Goal: Task Accomplishment & Management: Manage account settings

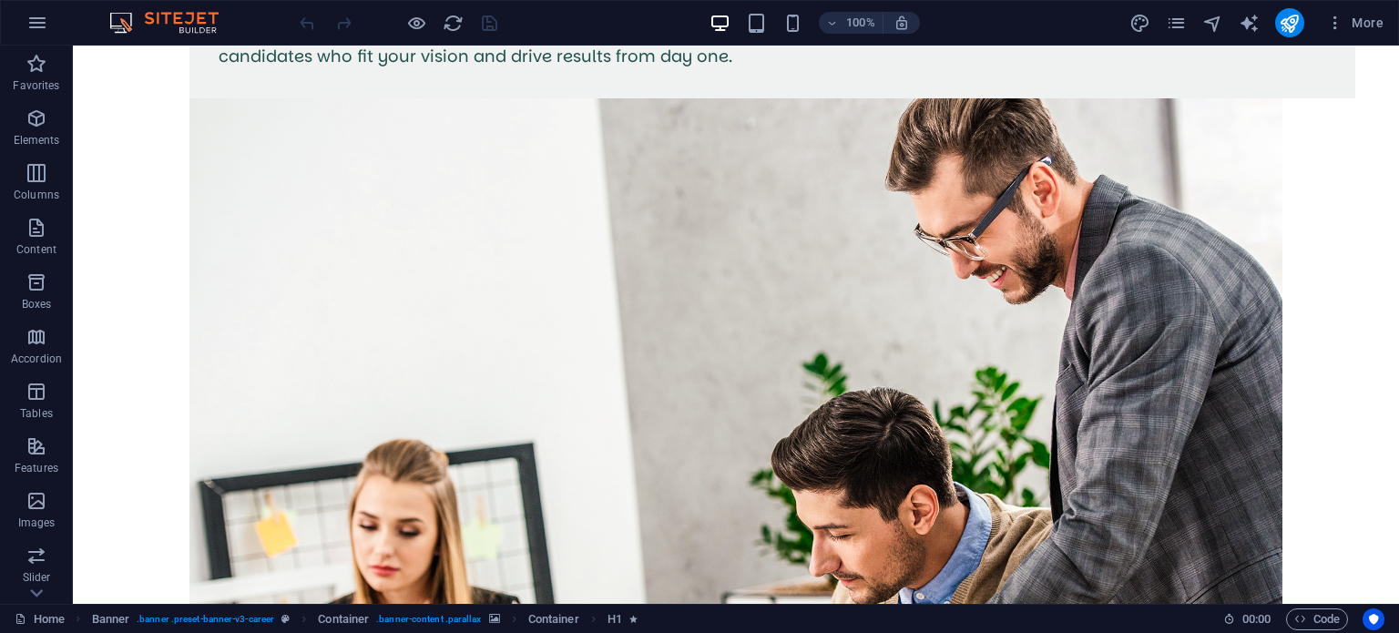
scroll to position [4776, 0]
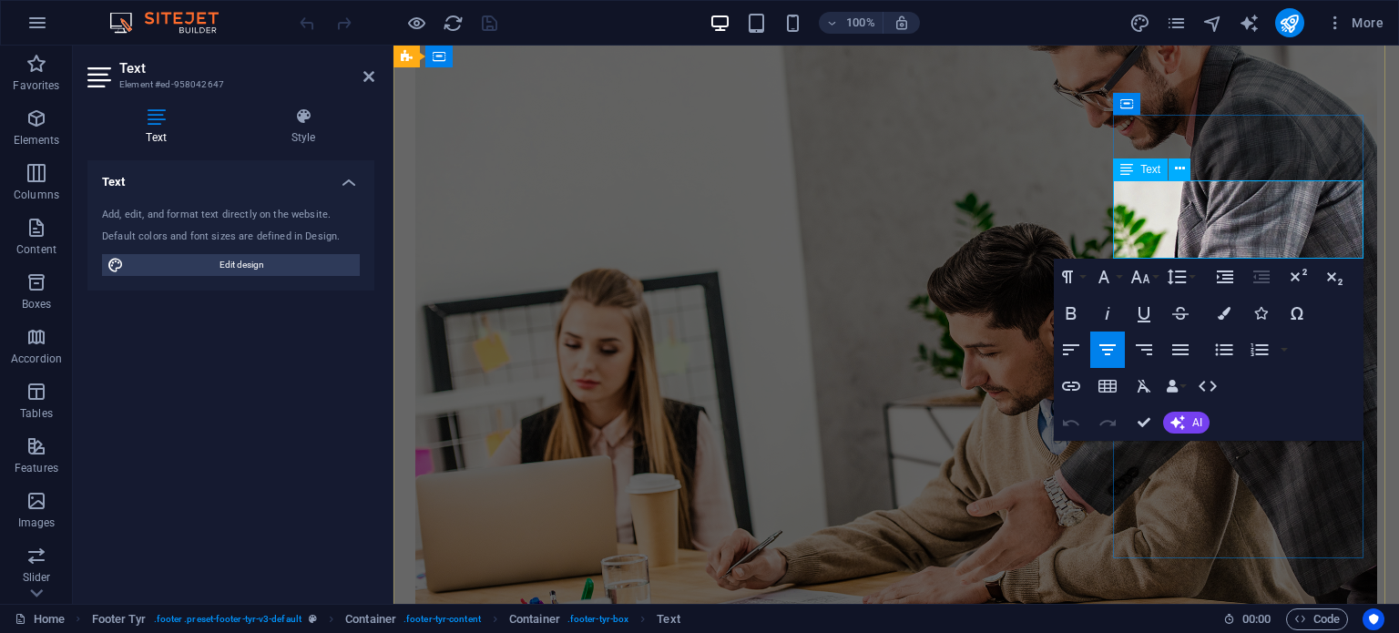
scroll to position [4723, 0]
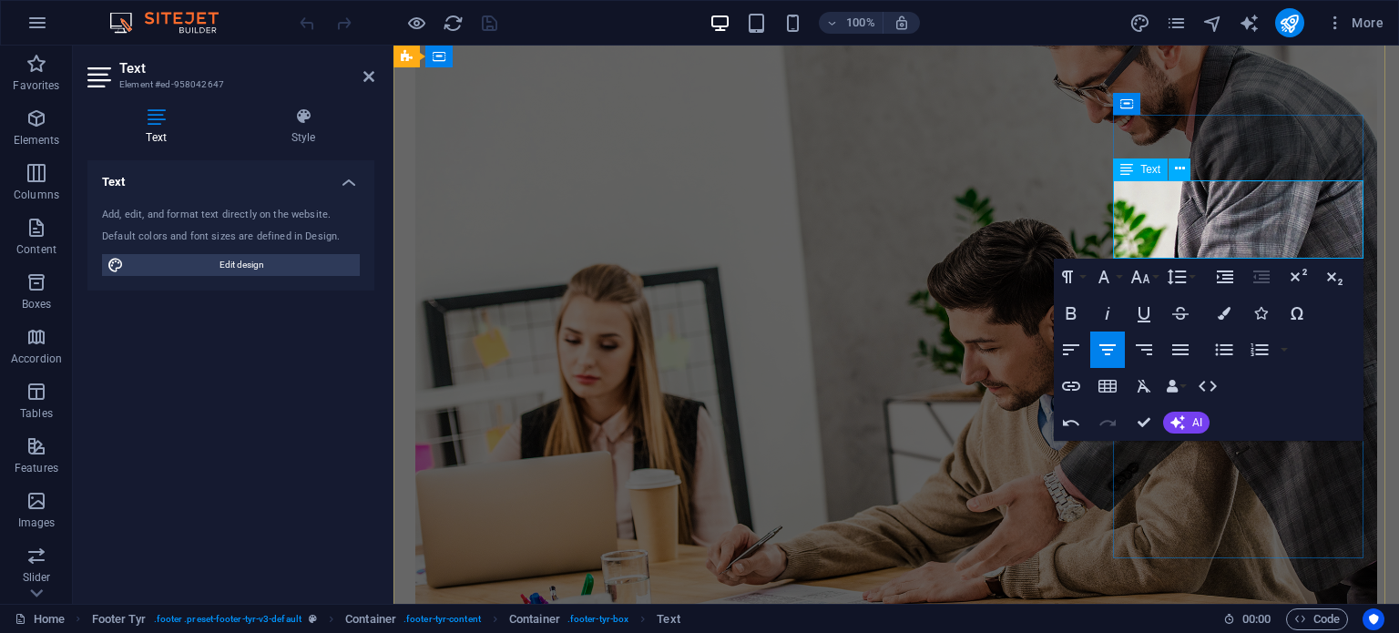
drag, startPoint x: 1302, startPoint y: 225, endPoint x: 1177, endPoint y: 217, distance: 125.9
copy p "[PHONE_NUMBER]"
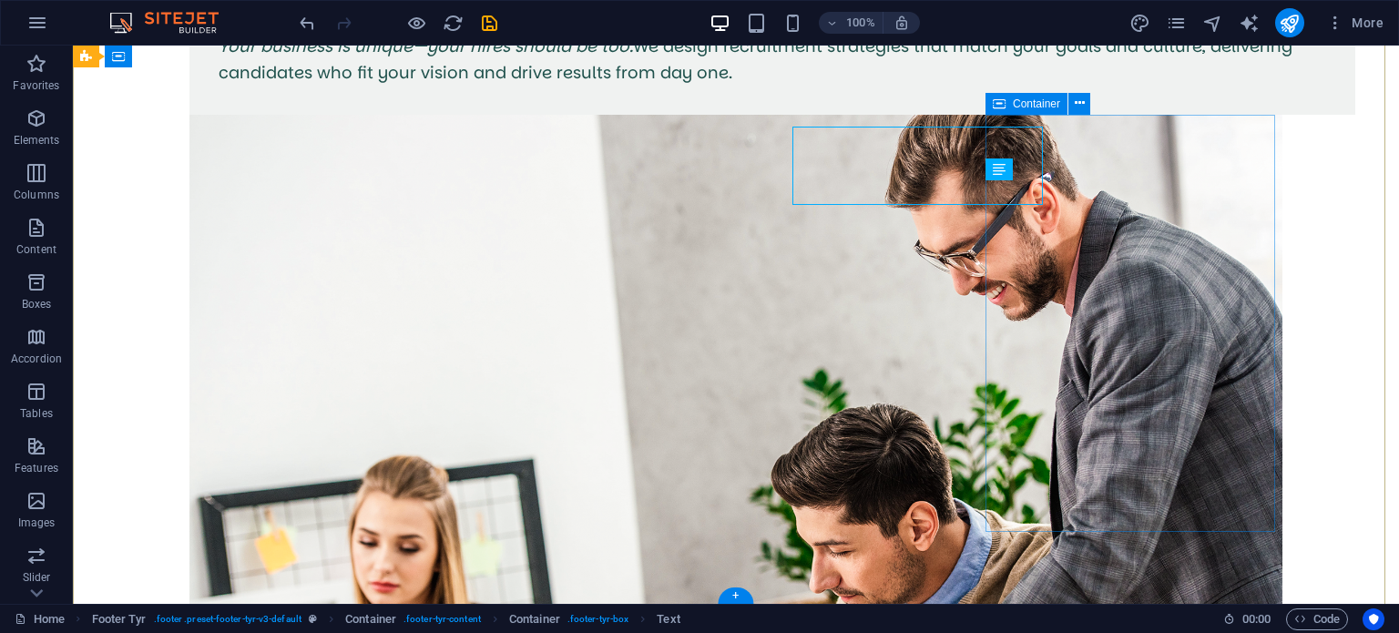
scroll to position [4776, 0]
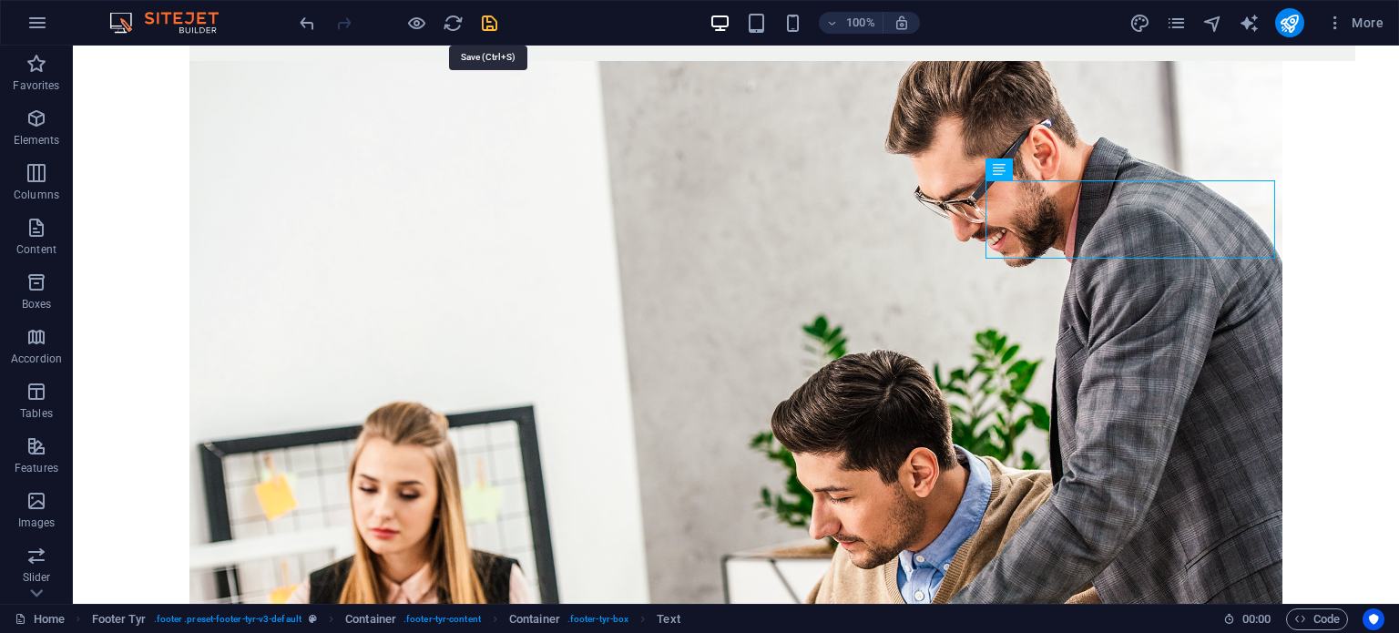
drag, startPoint x: 500, startPoint y: 34, endPoint x: 496, endPoint y: 25, distance: 9.8
click at [496, 25] on div "100% More" at bounding box center [843, 22] width 1095 height 29
click at [496, 25] on icon "save" at bounding box center [489, 23] width 21 height 21
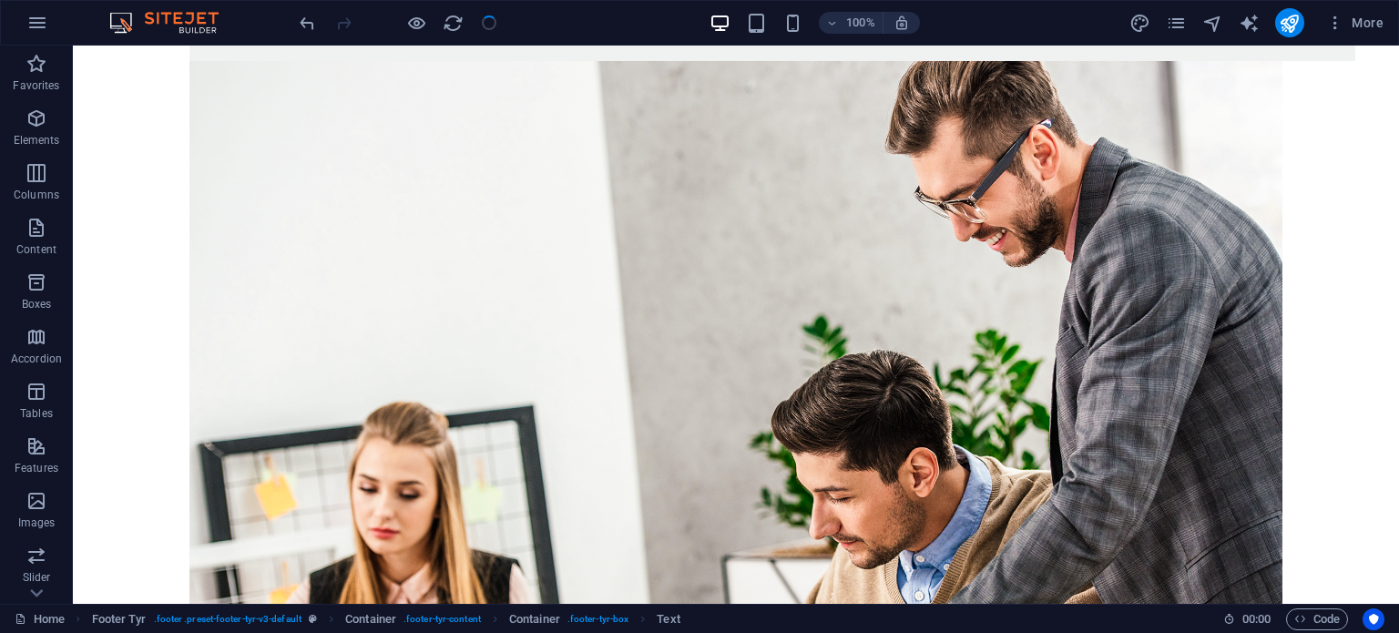
checkbox input "false"
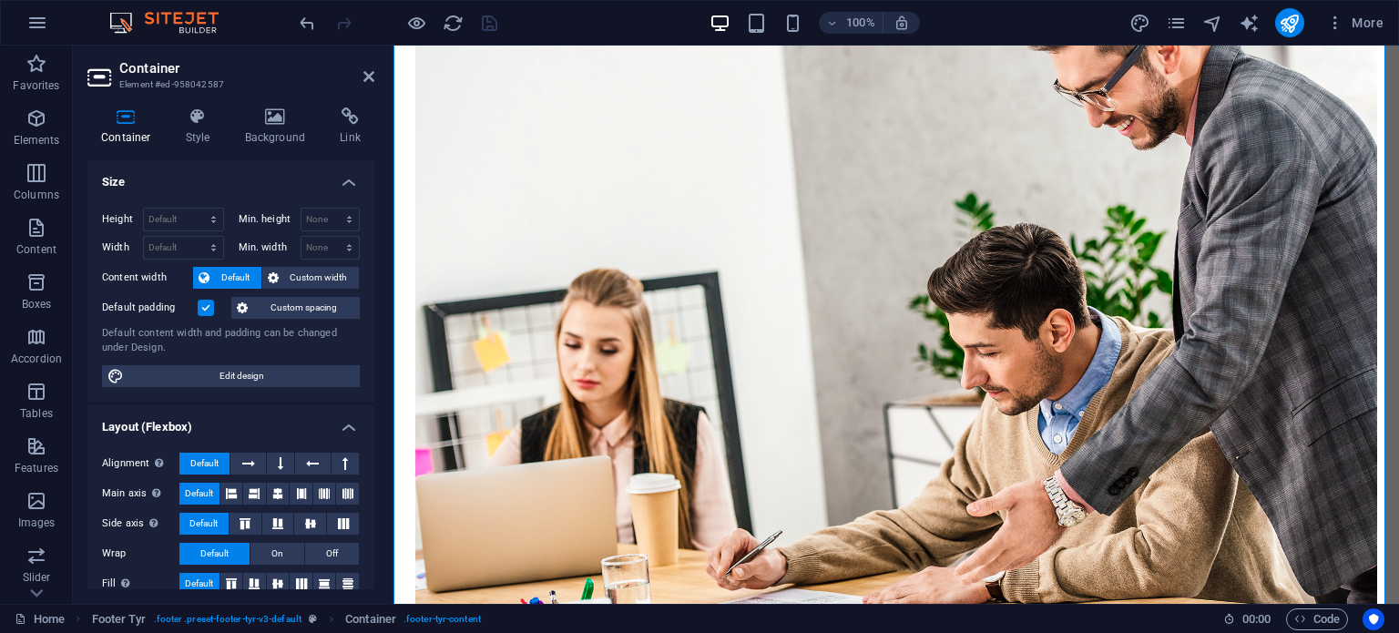
scroll to position [4723, 0]
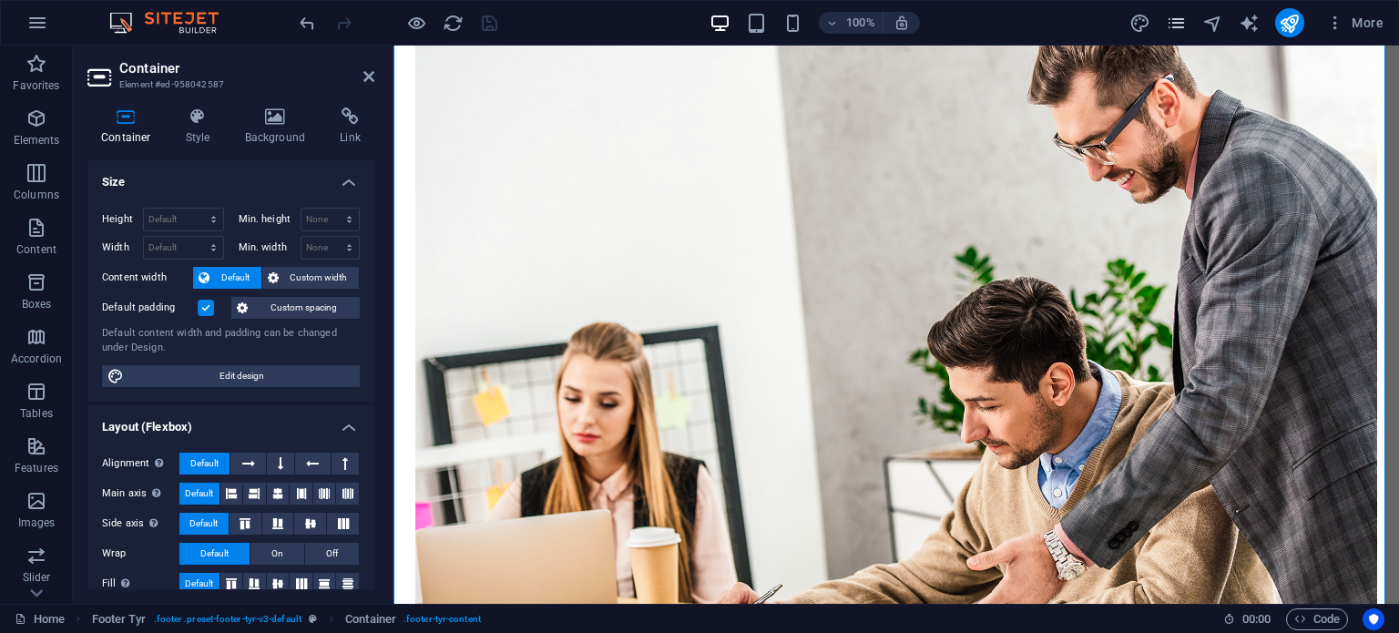
drag, startPoint x: 1190, startPoint y: 36, endPoint x: 1180, endPoint y: 32, distance: 10.7
click at [1180, 32] on div "More" at bounding box center [1259, 22] width 261 height 29
click at [1180, 32] on icon "pages" at bounding box center [1176, 23] width 21 height 21
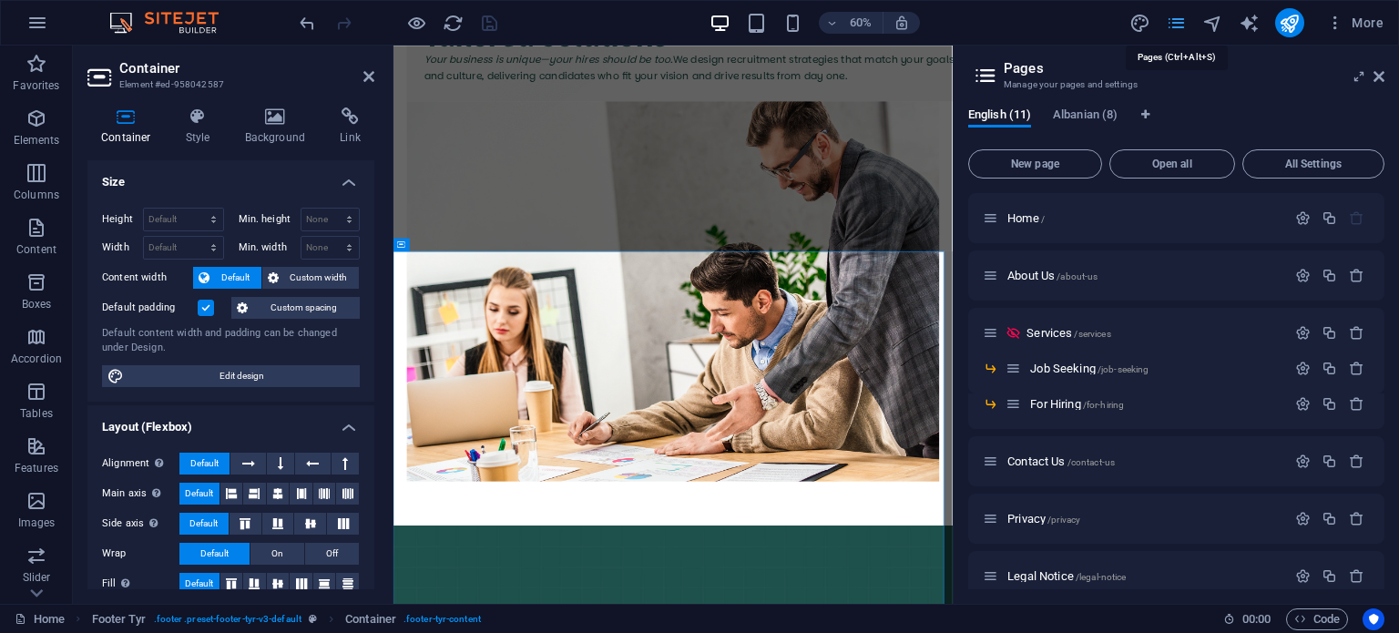
scroll to position [4353, 0]
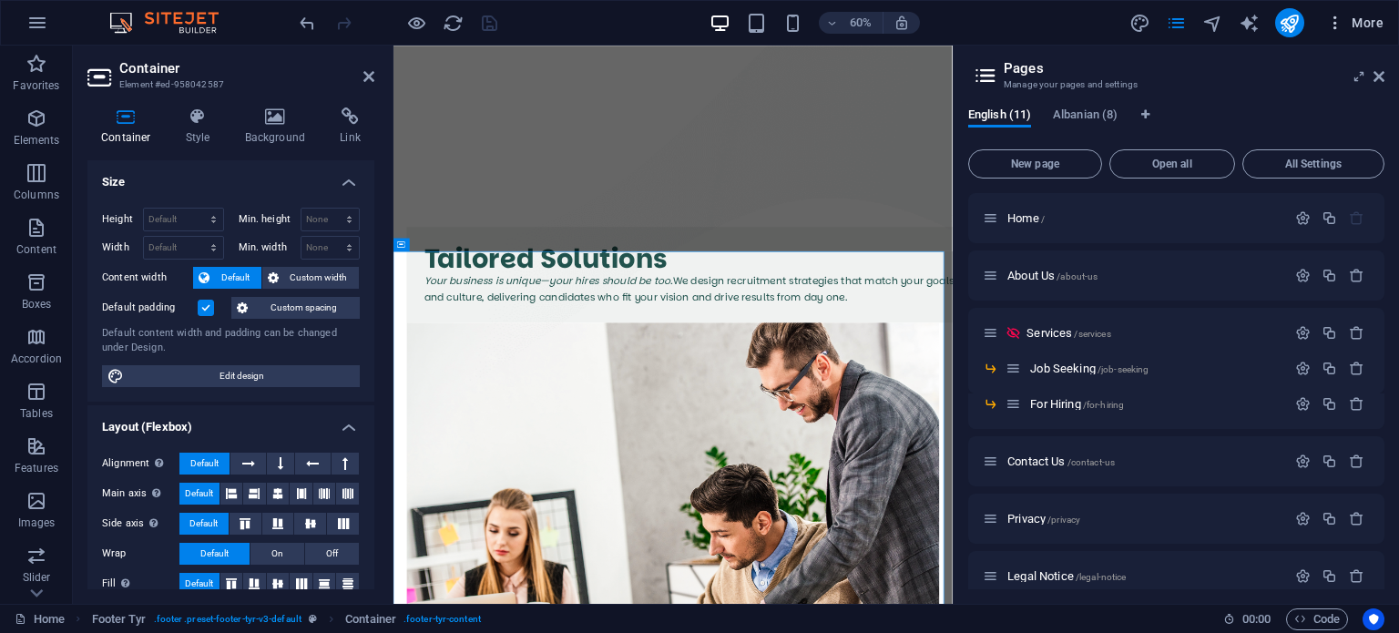
click at [1324, 30] on button "More" at bounding box center [1355, 22] width 72 height 29
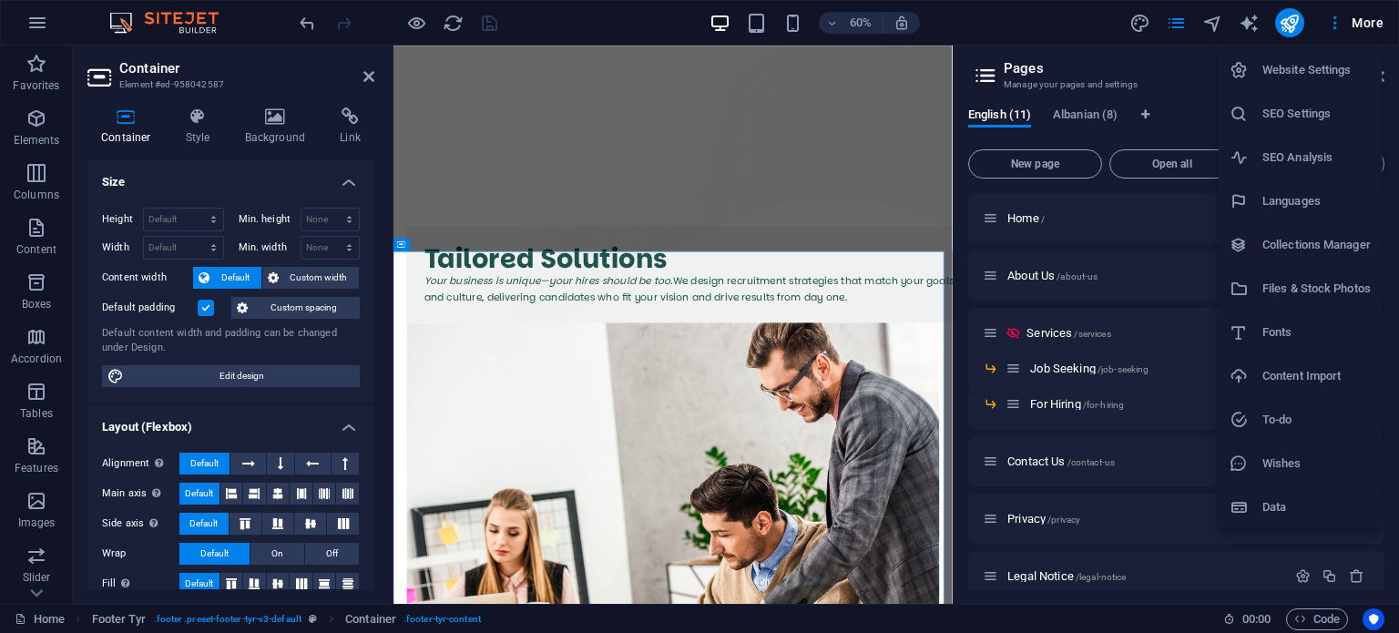
click at [1253, 498] on div at bounding box center [1245, 507] width 33 height 18
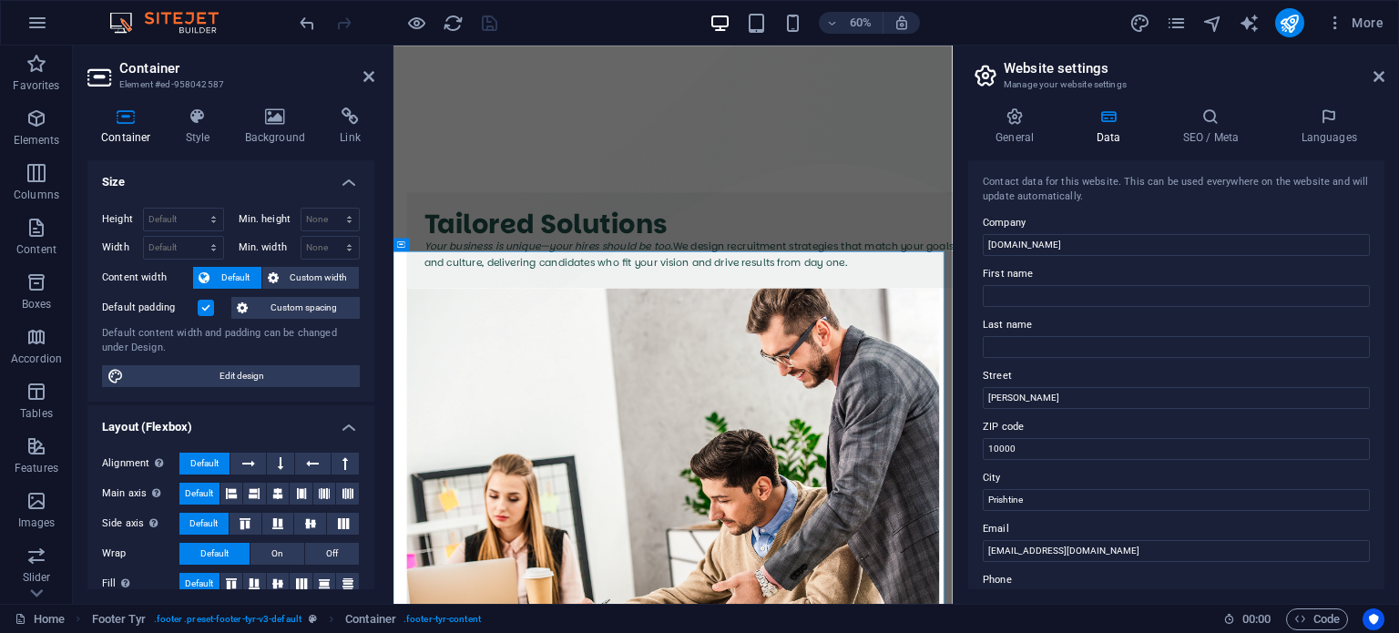
drag, startPoint x: 1379, startPoint y: 340, endPoint x: 1381, endPoint y: 541, distance: 201.3
click at [1381, 541] on div "Contact data for this website. This can be used everywhere on the website and w…" at bounding box center [1176, 374] width 416 height 429
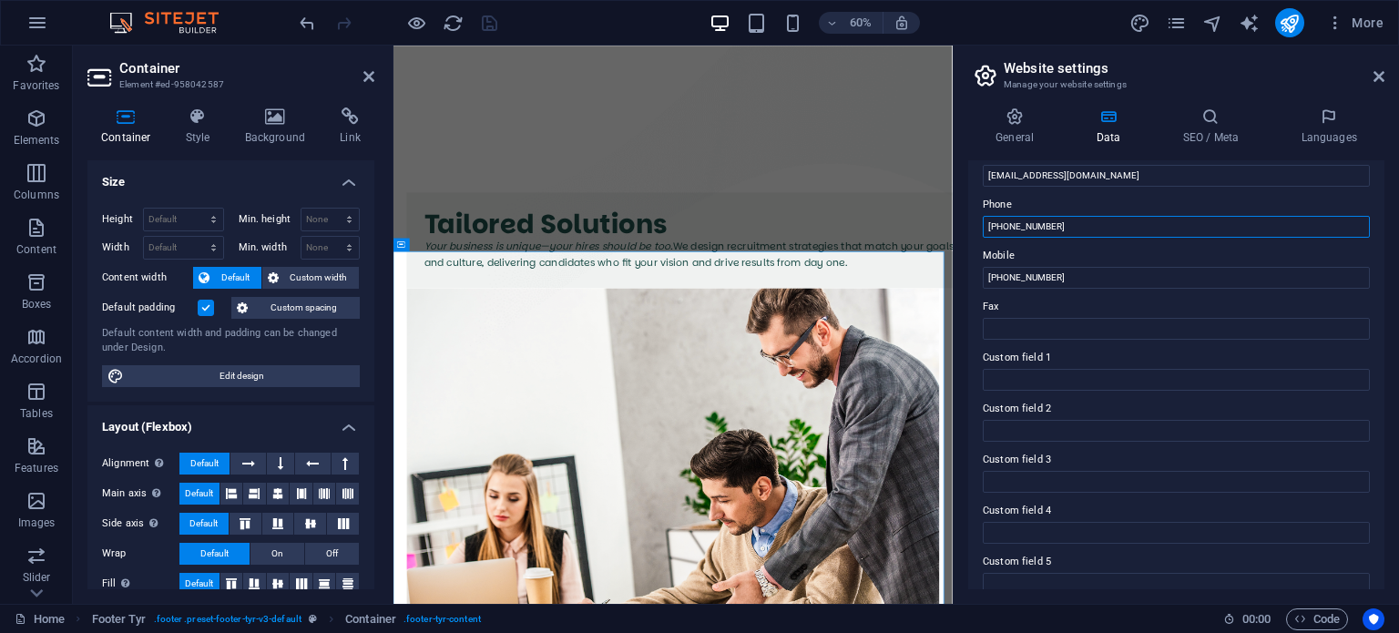
drag, startPoint x: 1524, startPoint y: 263, endPoint x: 1291, endPoint y: 343, distance: 246.5
click at [1053, 226] on input "[PHONE_NUMBER]" at bounding box center [1176, 227] width 387 height 22
type input "[PHONE_NUMBER]"
click at [1048, 282] on input "[PHONE_NUMBER]" at bounding box center [1176, 278] width 387 height 22
type input "[PHONE_NUMBER]"
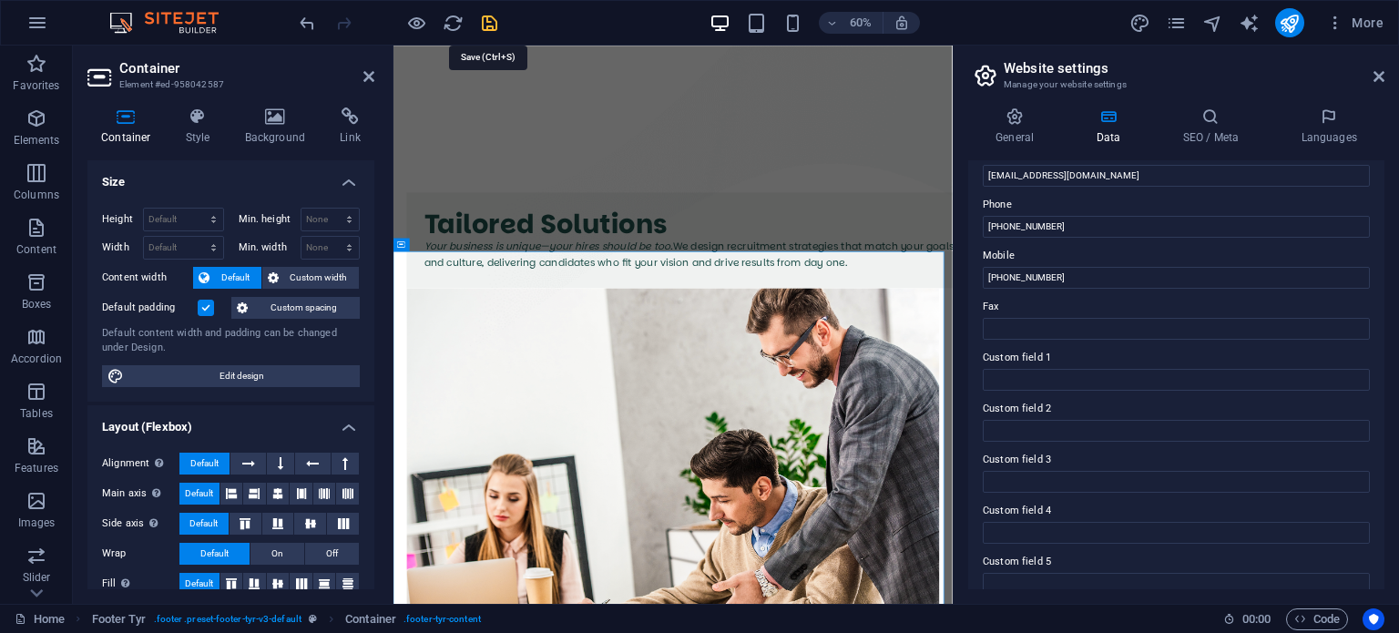
click at [498, 18] on icon "save" at bounding box center [489, 23] width 21 height 21
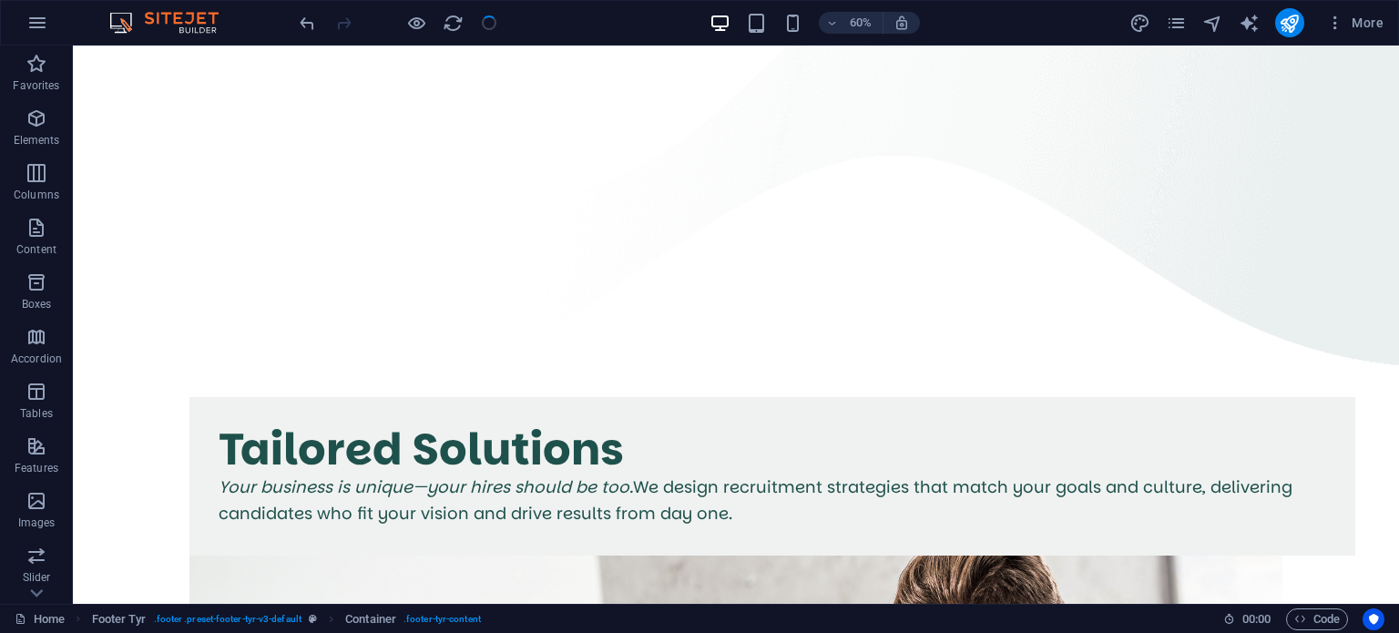
scroll to position [4776, 0]
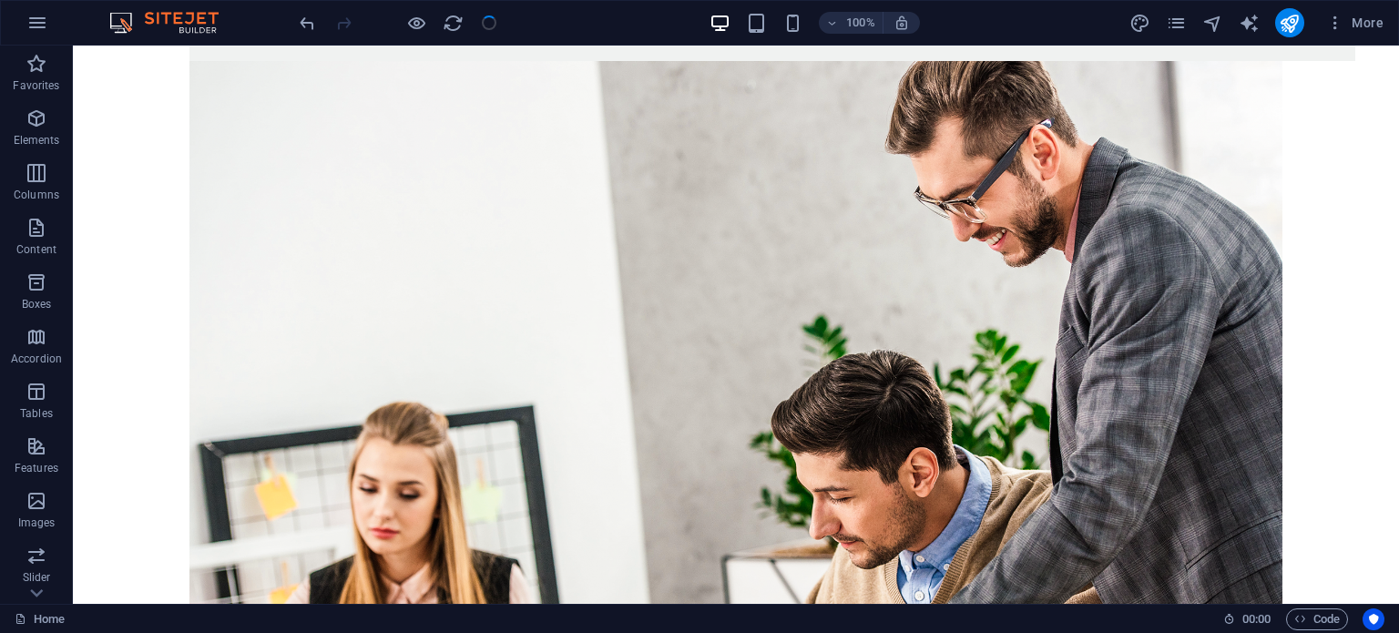
click at [1173, 33] on div "More" at bounding box center [1259, 22] width 261 height 29
click at [1173, 17] on icon "pages" at bounding box center [1176, 23] width 21 height 21
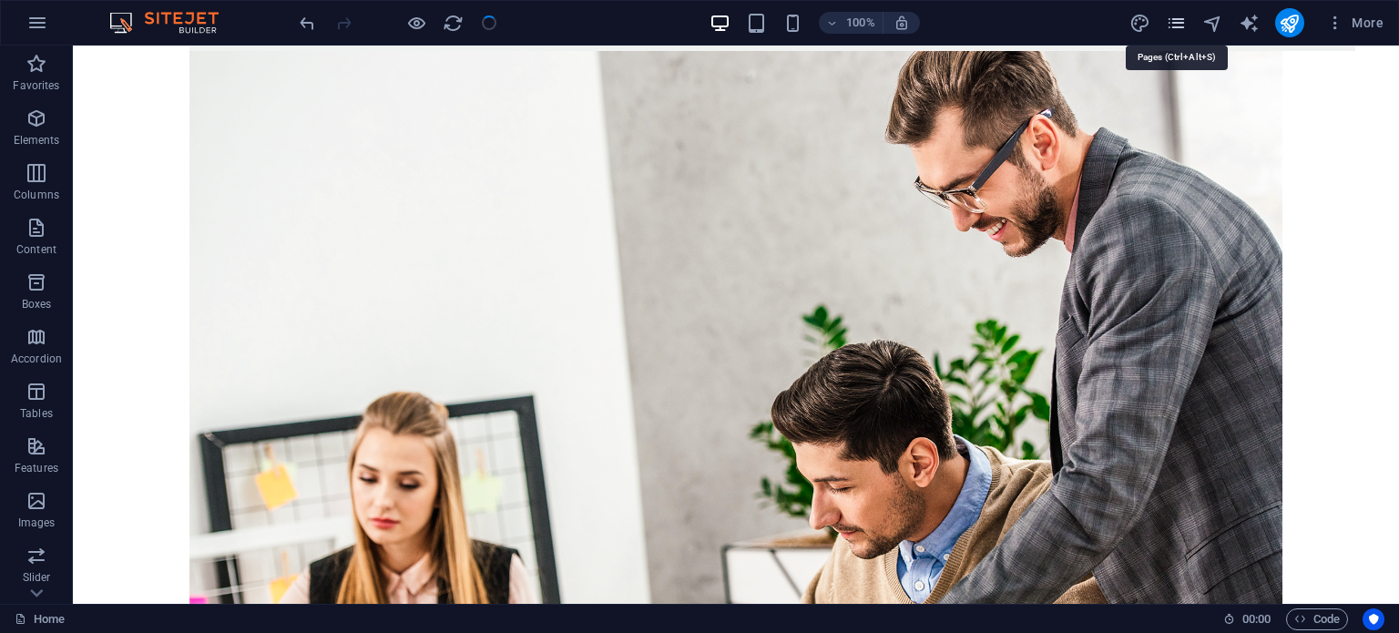
scroll to position [4695, 0]
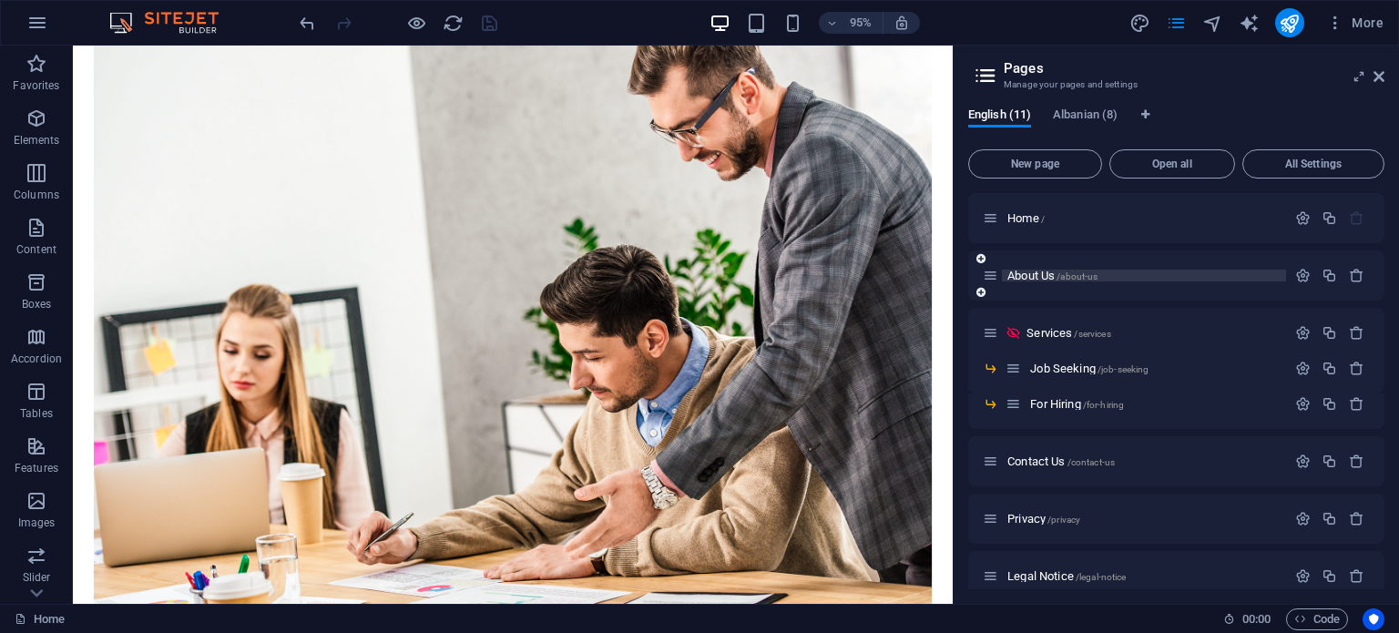
drag, startPoint x: 1069, startPoint y: 267, endPoint x: 1032, endPoint y: 276, distance: 38.4
click at [1032, 276] on div "About Us /about-us" at bounding box center [1134, 275] width 303 height 21
click at [1032, 276] on span "About Us /about-us" at bounding box center [1052, 276] width 90 height 14
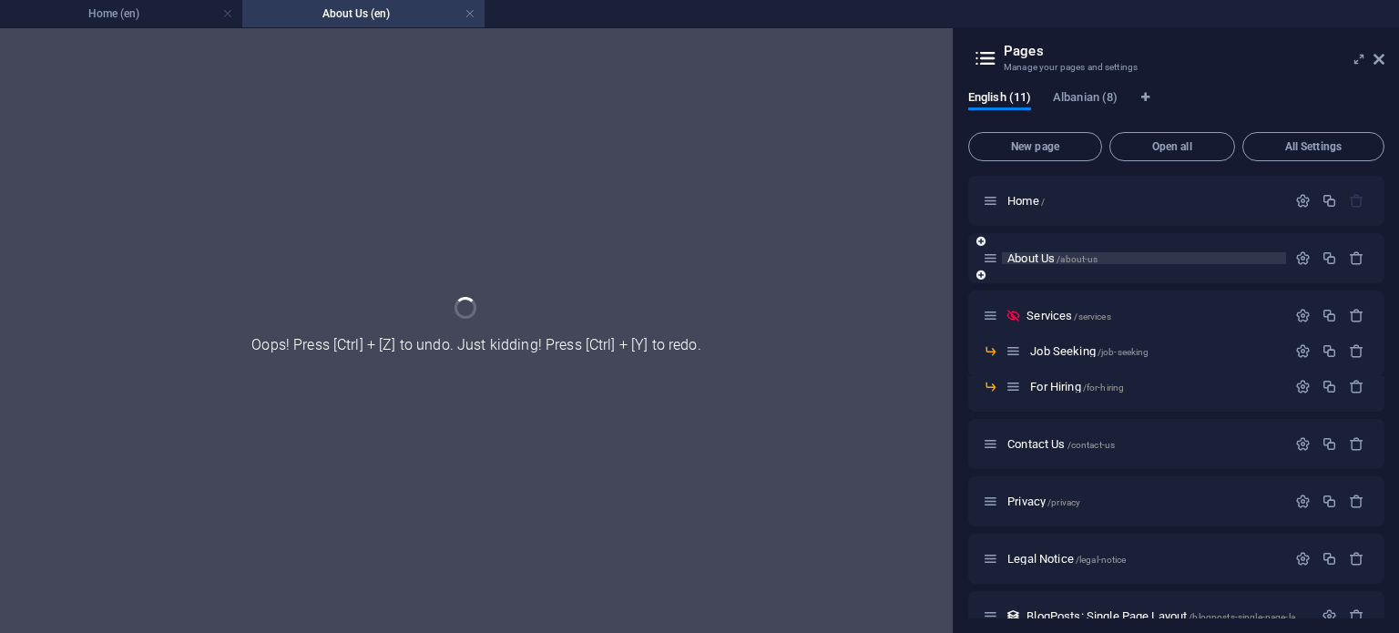
click at [1032, 276] on div "About Us /about-us" at bounding box center [1176, 258] width 416 height 50
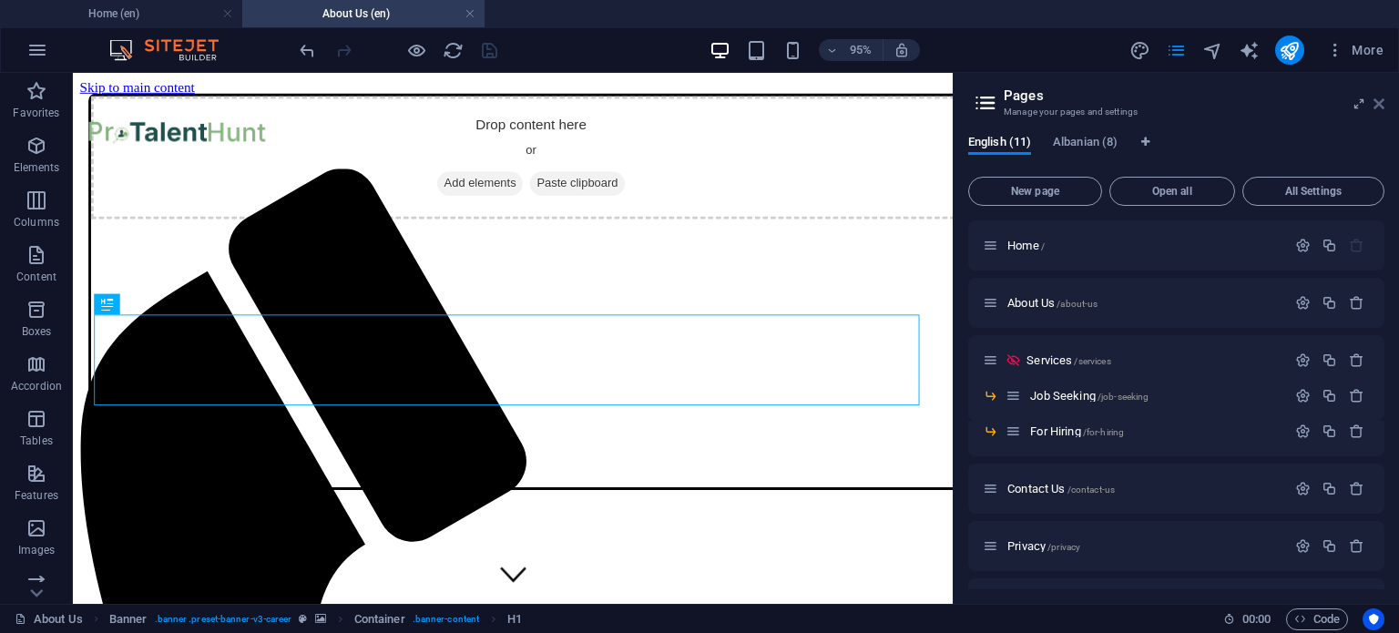
click at [1377, 107] on icon at bounding box center [1378, 104] width 11 height 15
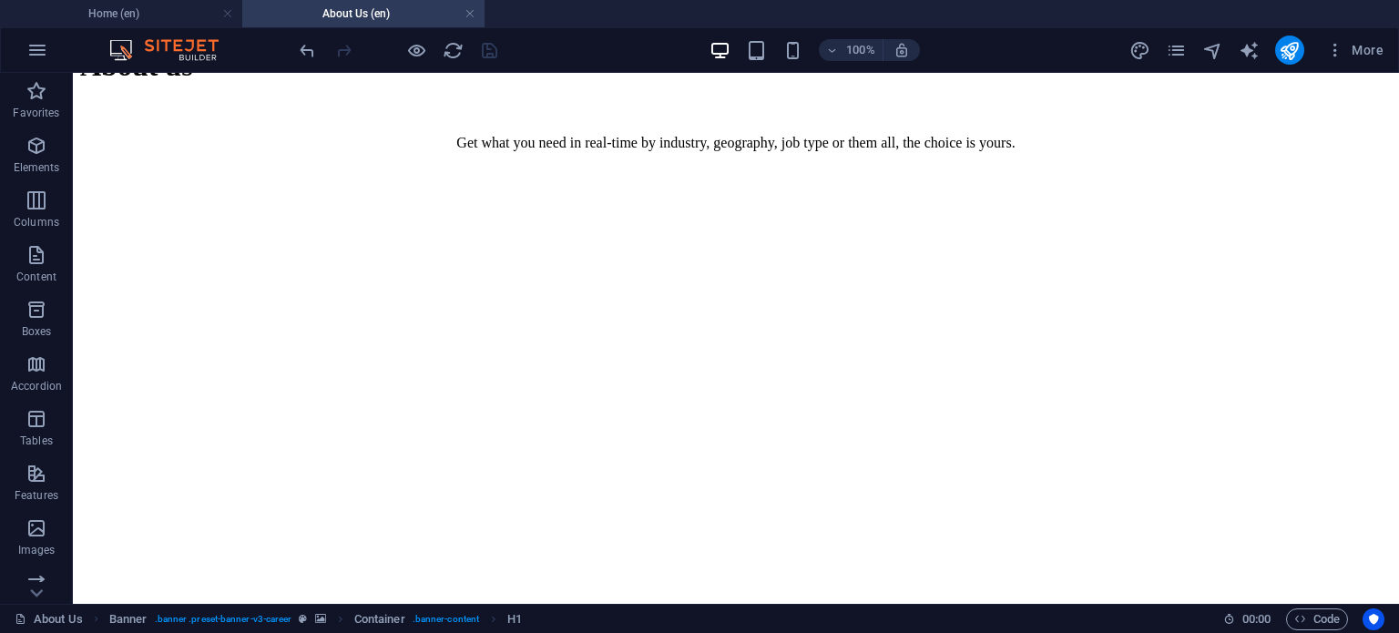
scroll to position [2540, 0]
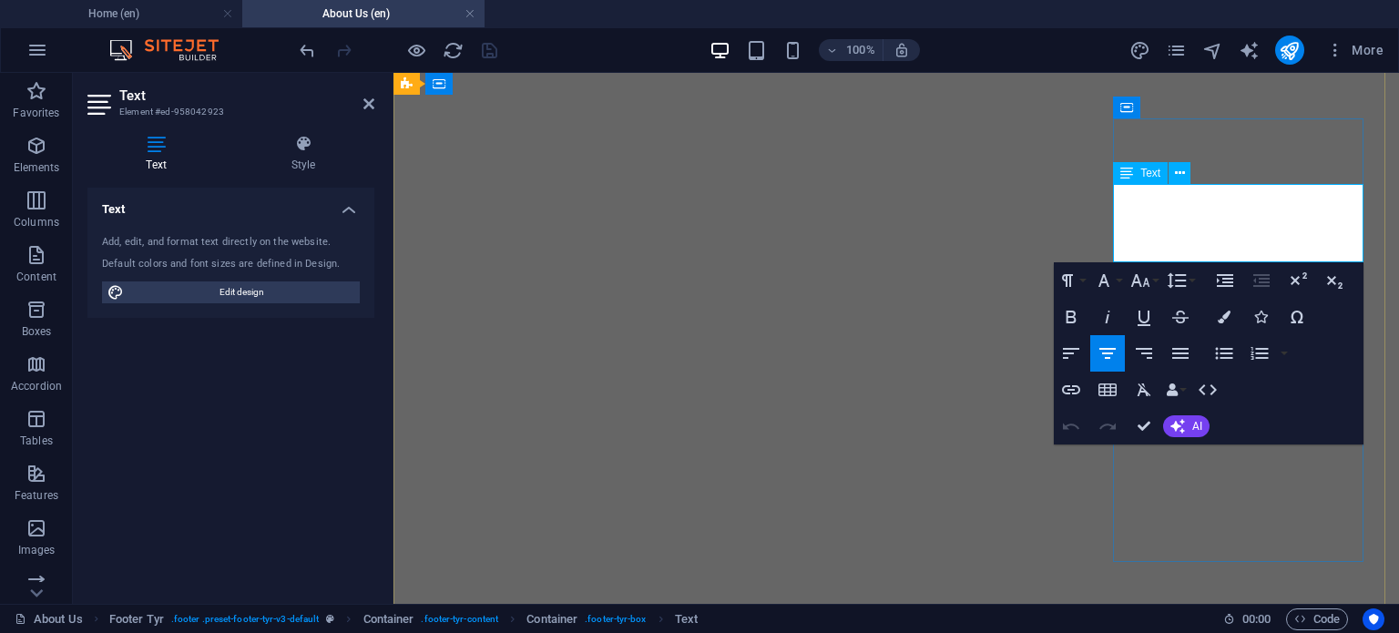
scroll to position [2619, 0]
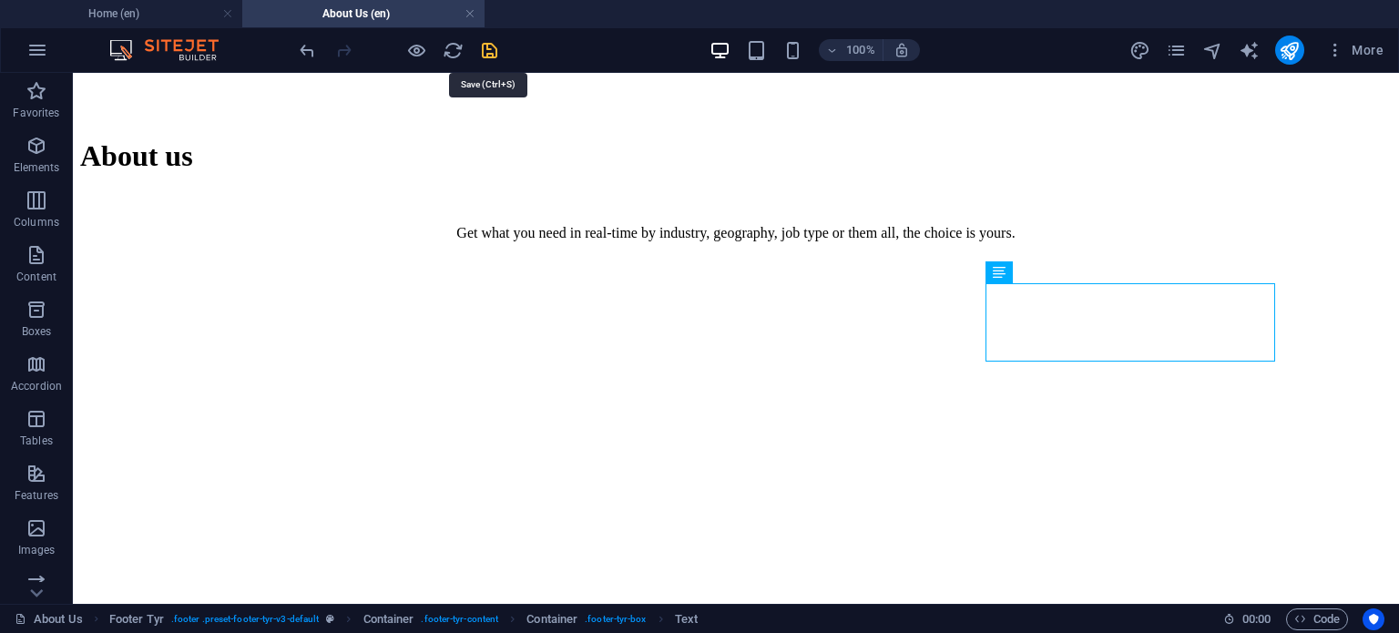
click at [498, 47] on icon "save" at bounding box center [489, 50] width 21 height 21
checkbox input "false"
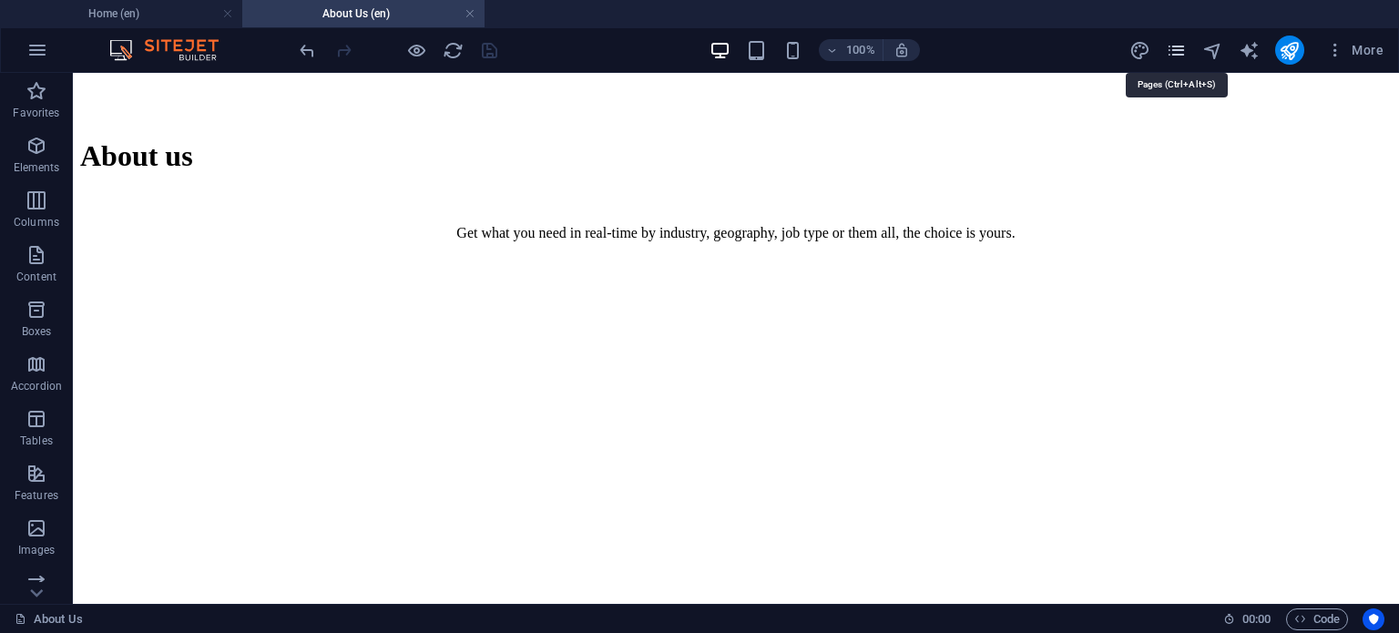
click at [1172, 47] on icon "pages" at bounding box center [1176, 50] width 21 height 21
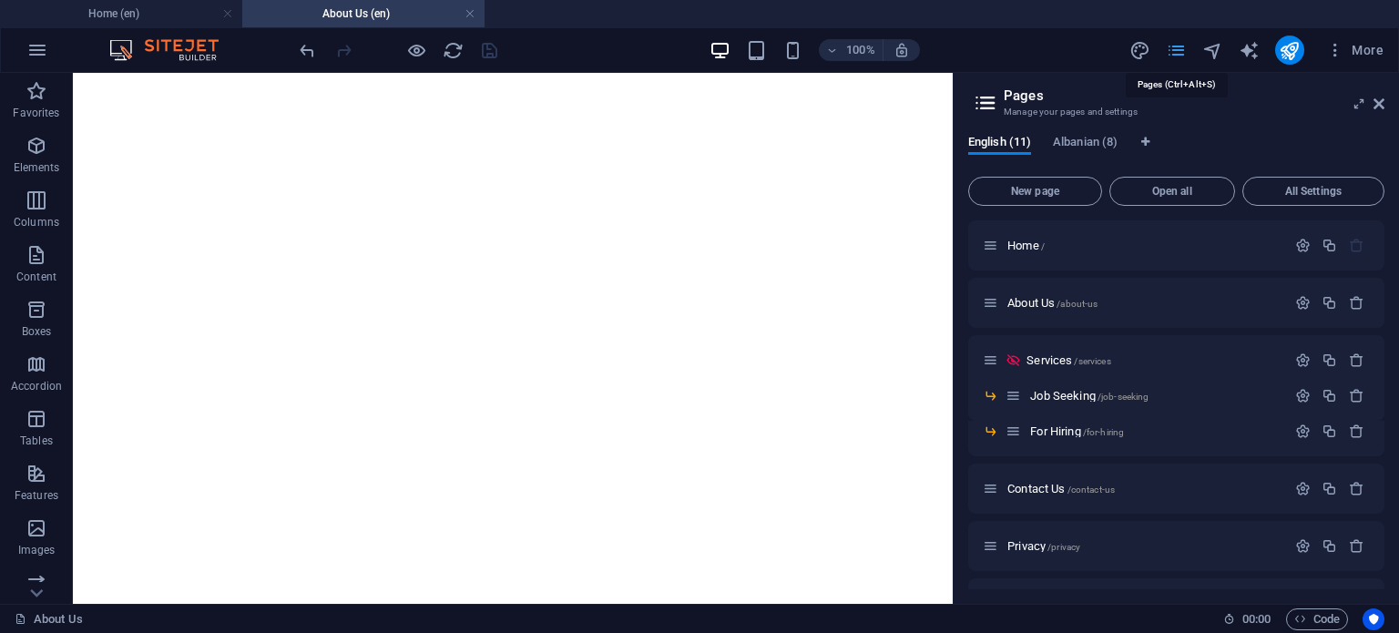
scroll to position [2568, 0]
click at [1047, 360] on span "Services /services" at bounding box center [1068, 360] width 84 height 14
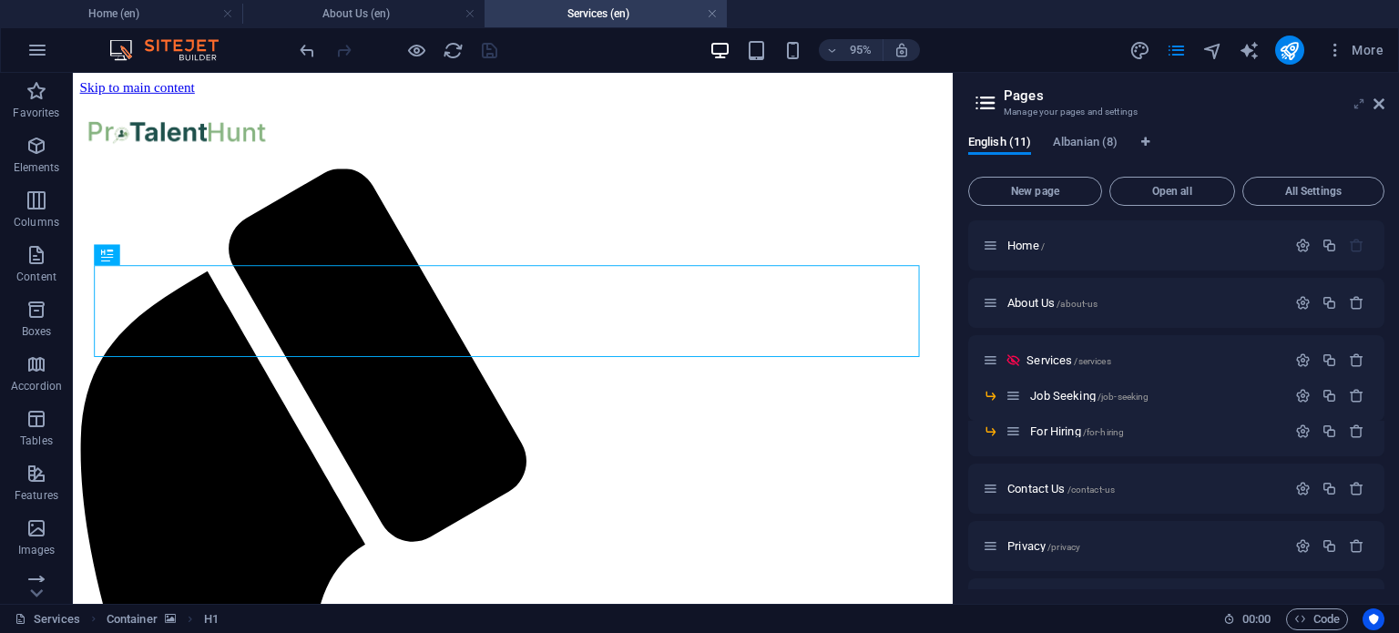
scroll to position [0, 0]
click at [1376, 105] on icon at bounding box center [1378, 104] width 11 height 15
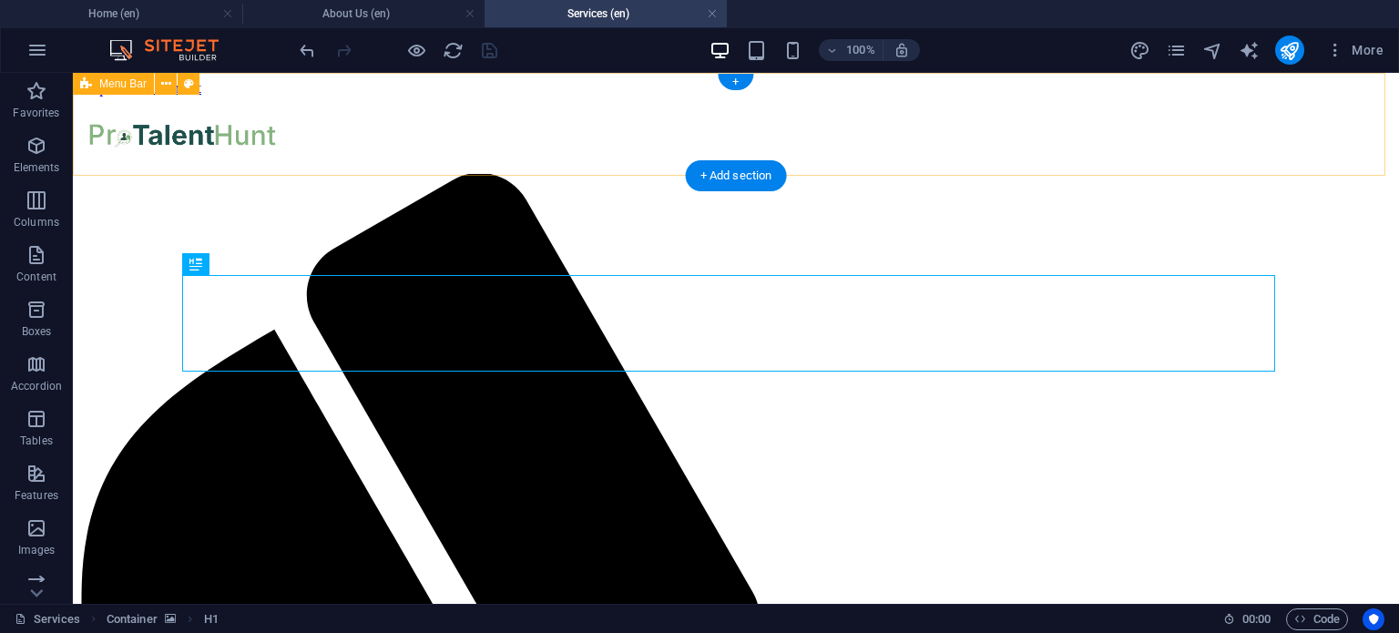
drag, startPoint x: 1449, startPoint y: 178, endPoint x: 1398, endPoint y: 113, distance: 82.3
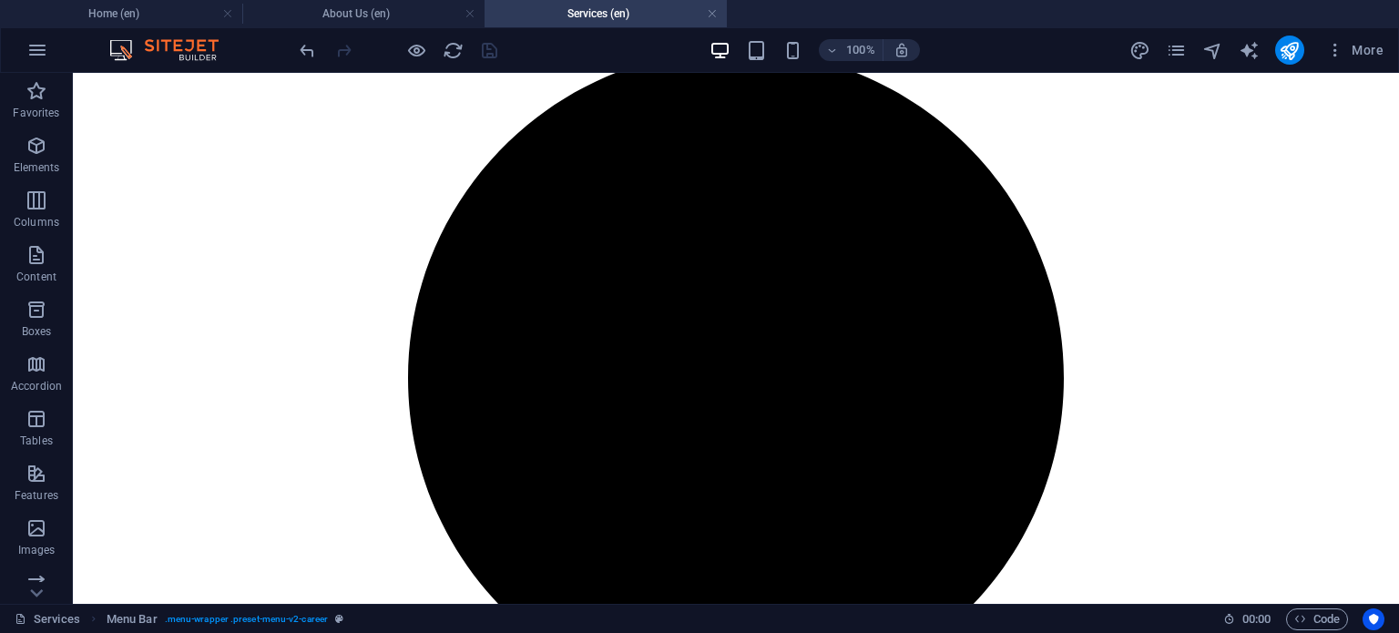
scroll to position [2317, 0]
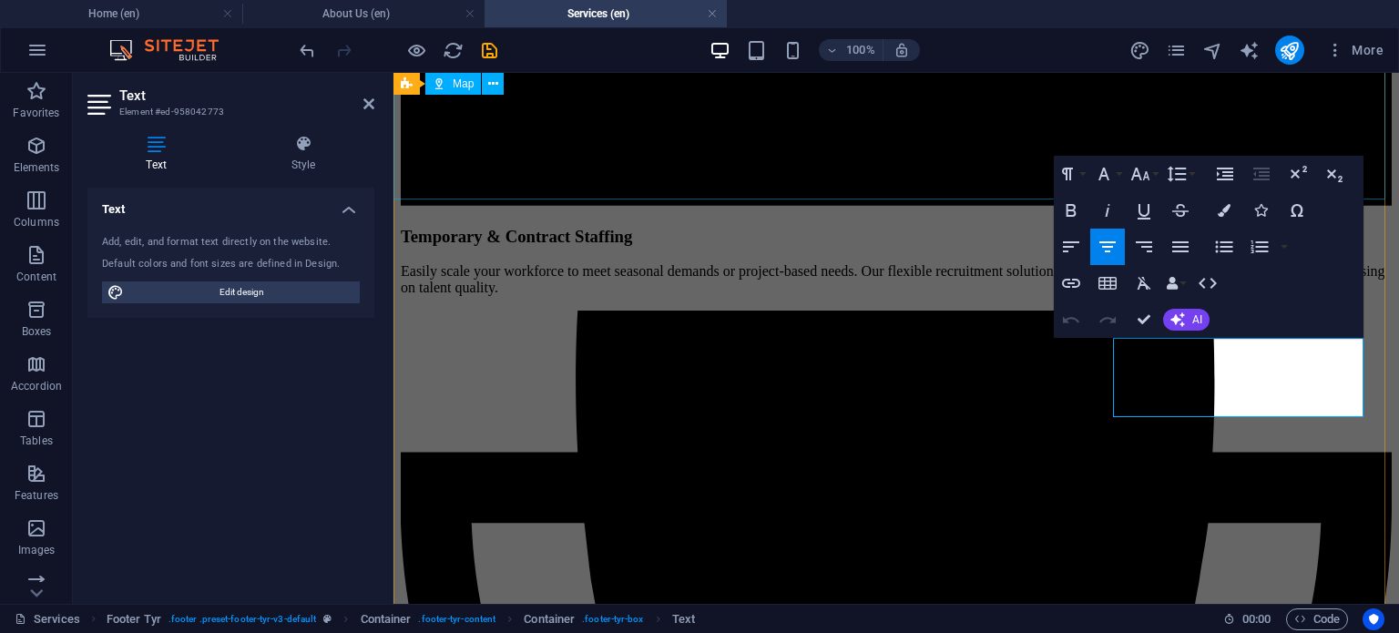
scroll to position [2391, 0]
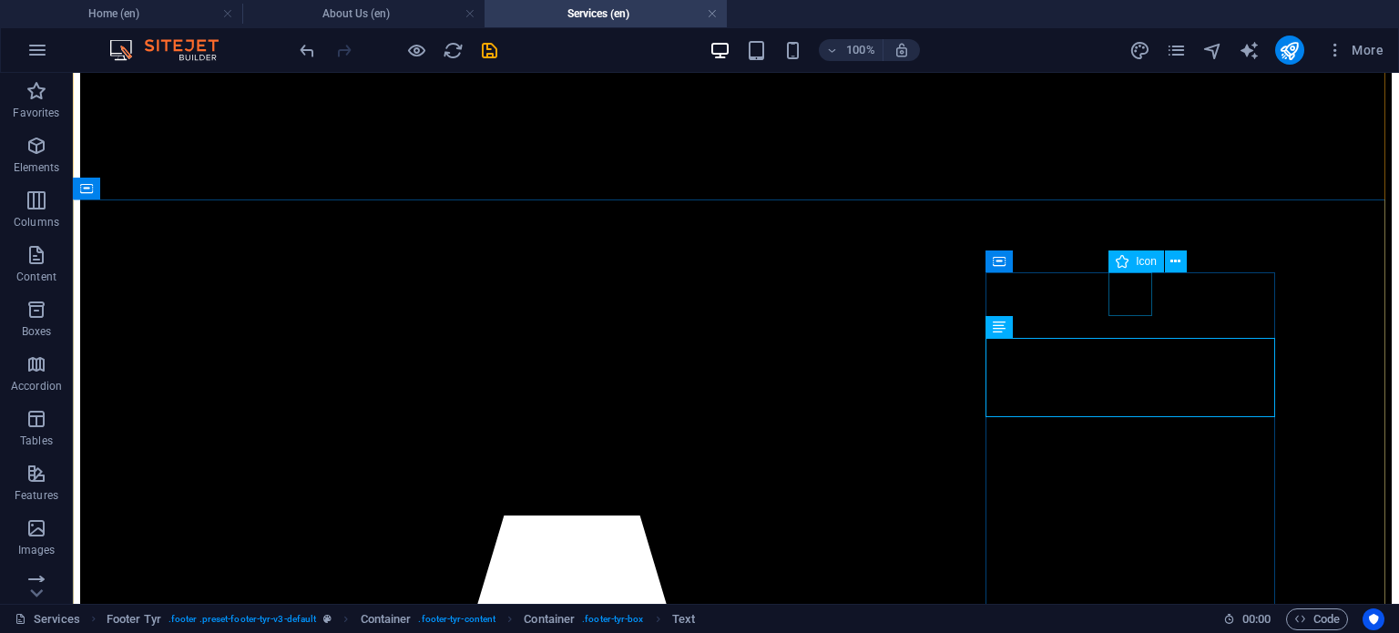
scroll to position [2290, 0]
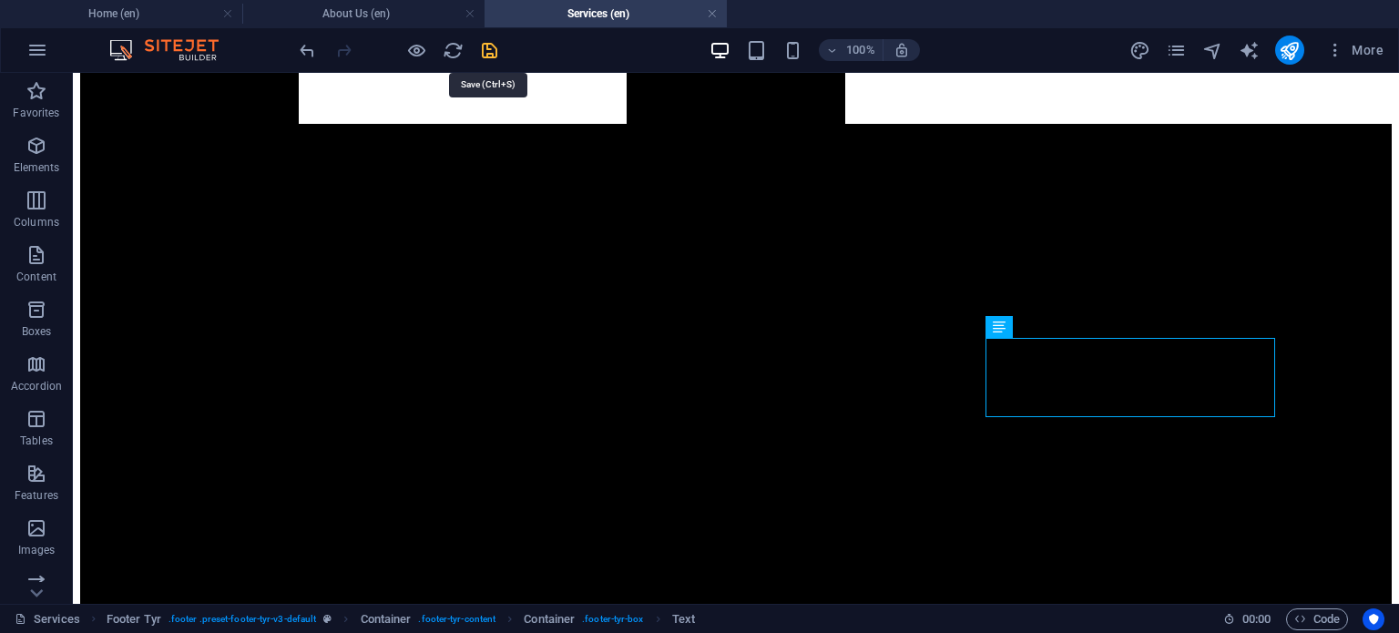
click at [489, 46] on icon "save" at bounding box center [489, 50] width 21 height 21
checkbox input "false"
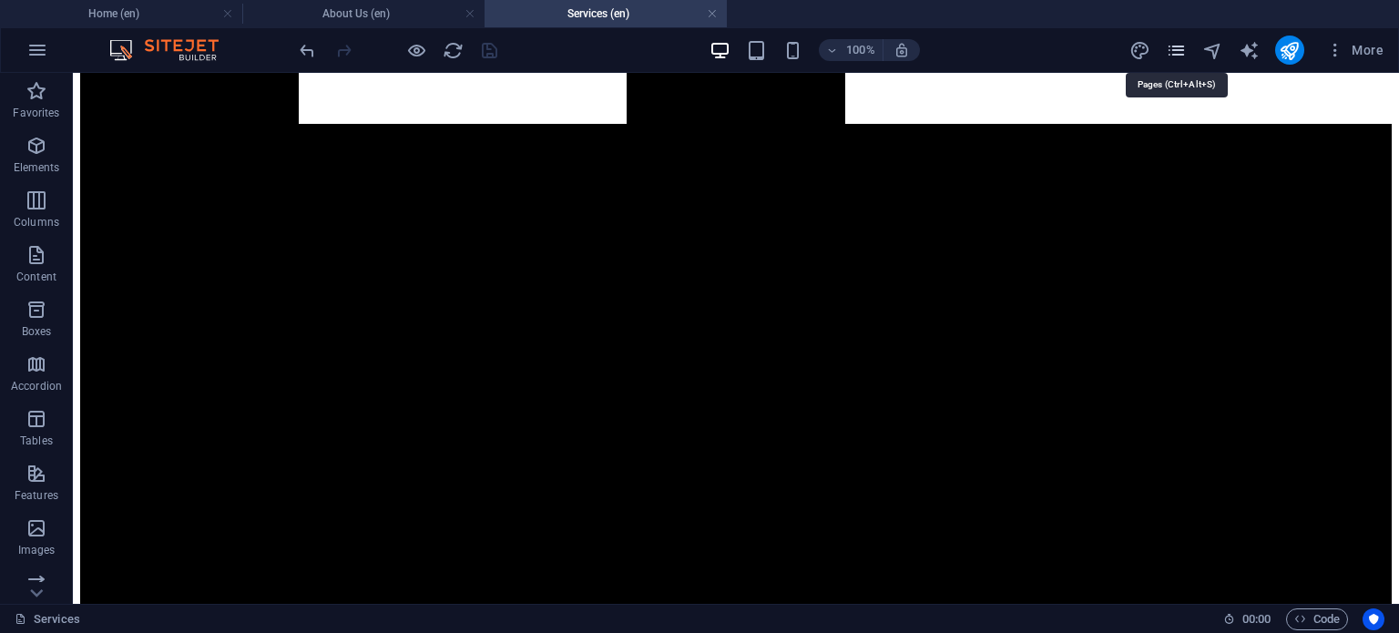
click at [1178, 50] on icon "pages" at bounding box center [1176, 50] width 21 height 21
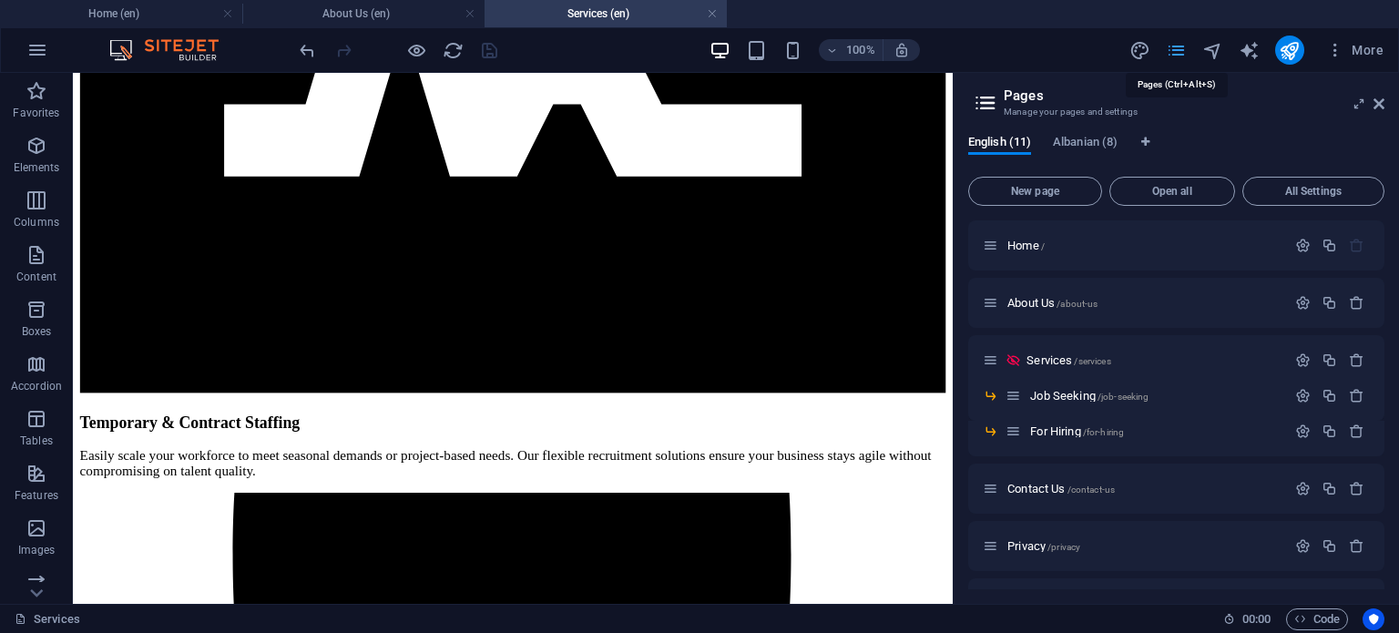
scroll to position [2443, 0]
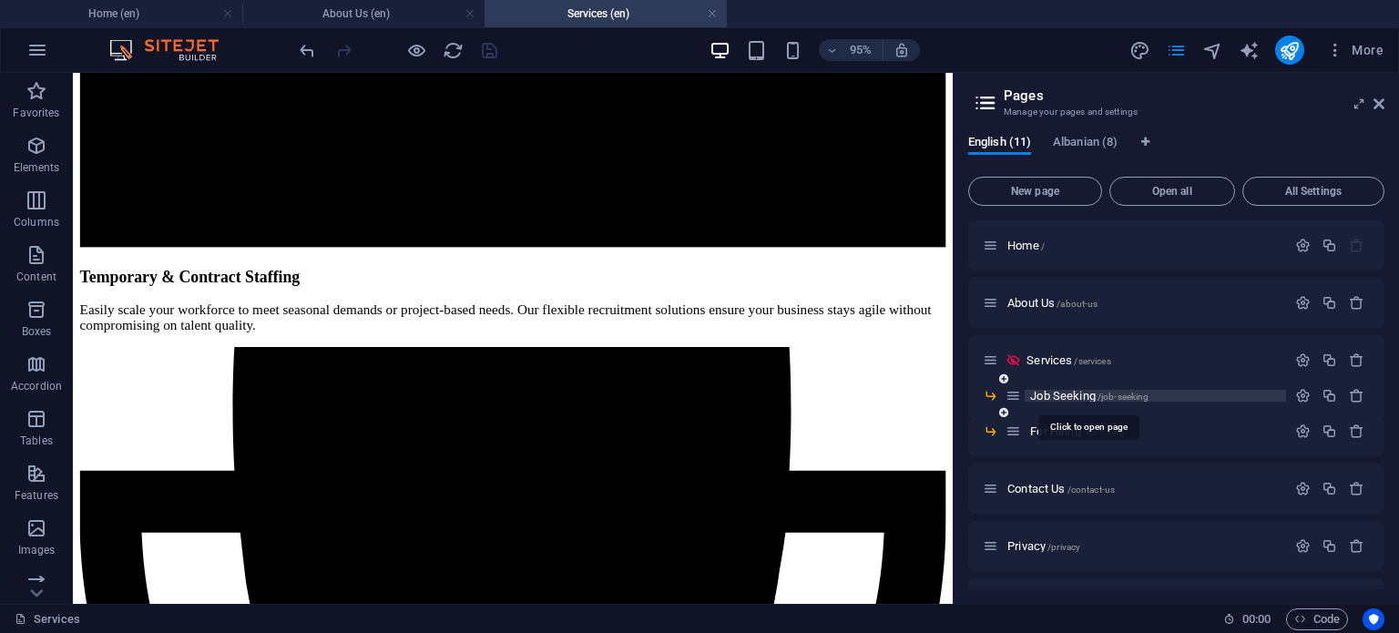
click at [1093, 397] on span "Job Seeking /job-seeking" at bounding box center [1089, 396] width 118 height 14
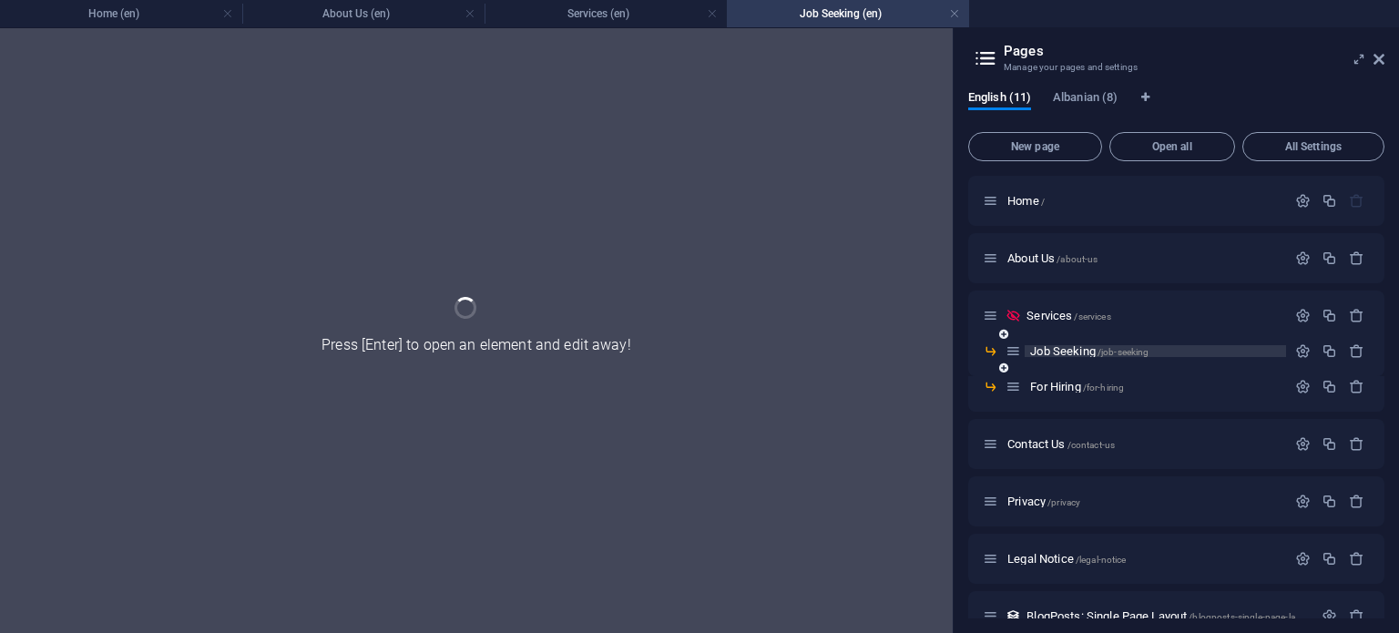
click at [1093, 397] on div "For Hiring /for-hiring" at bounding box center [1176, 394] width 416 height 36
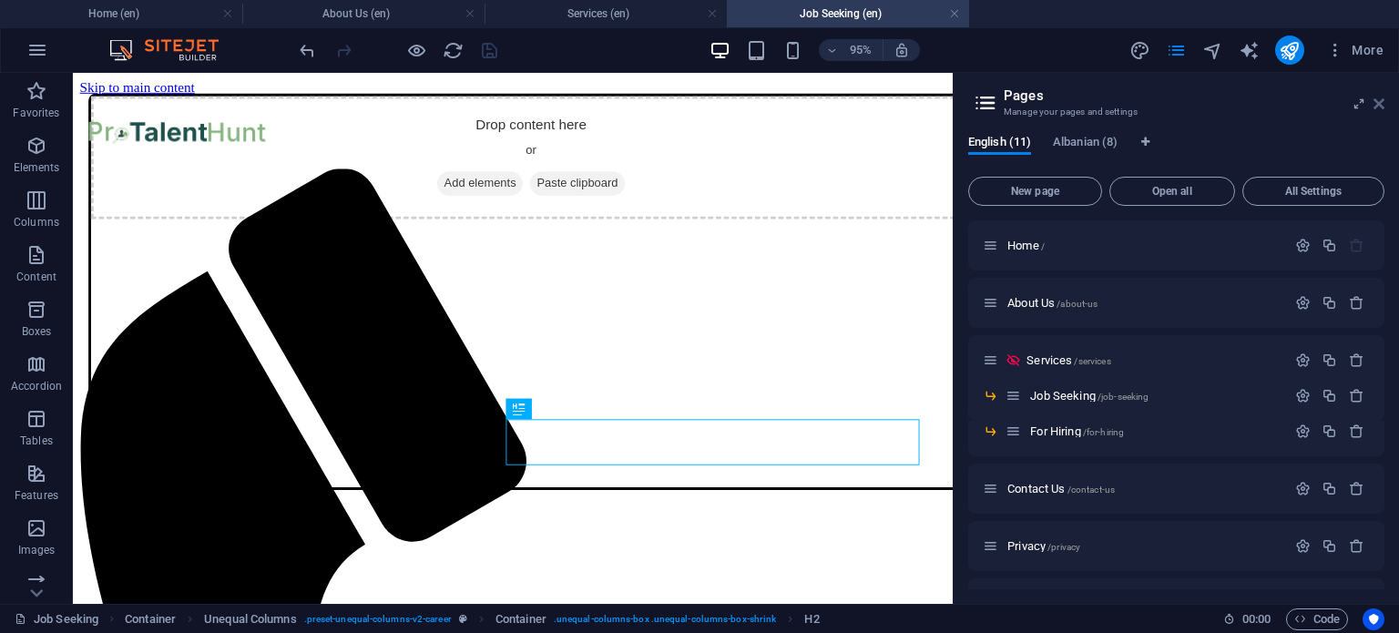
click at [1381, 97] on icon at bounding box center [1378, 104] width 11 height 15
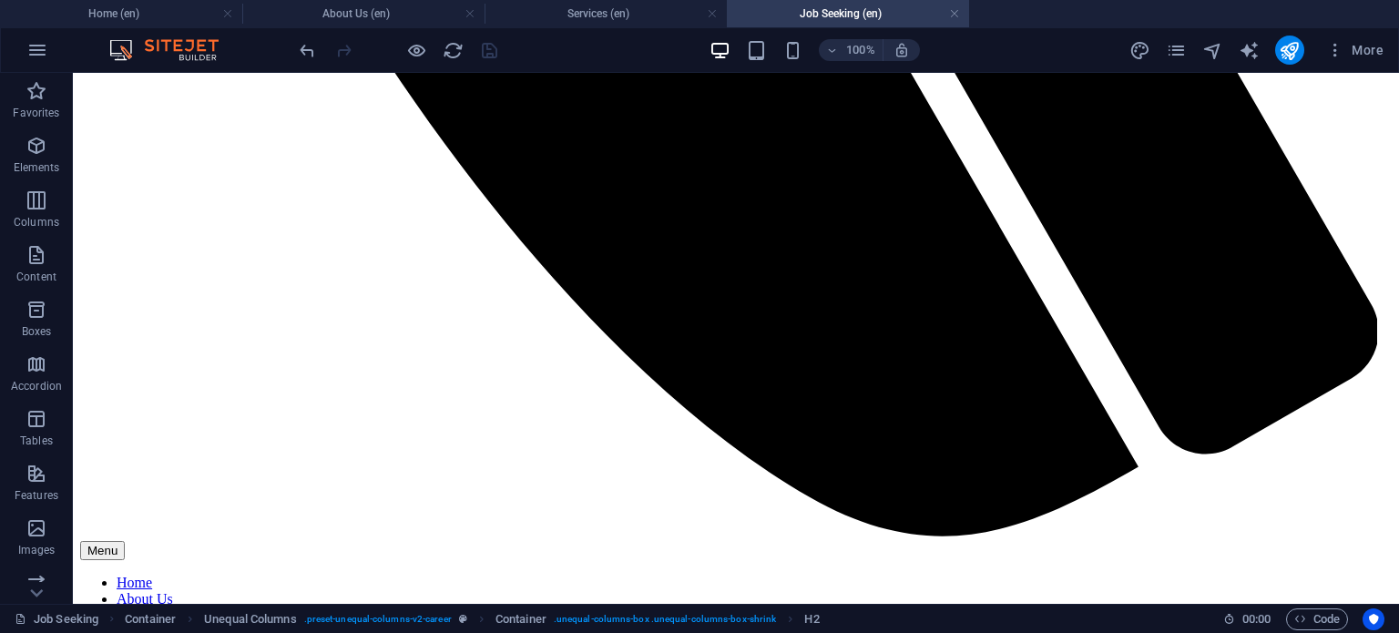
scroll to position [1368, 0]
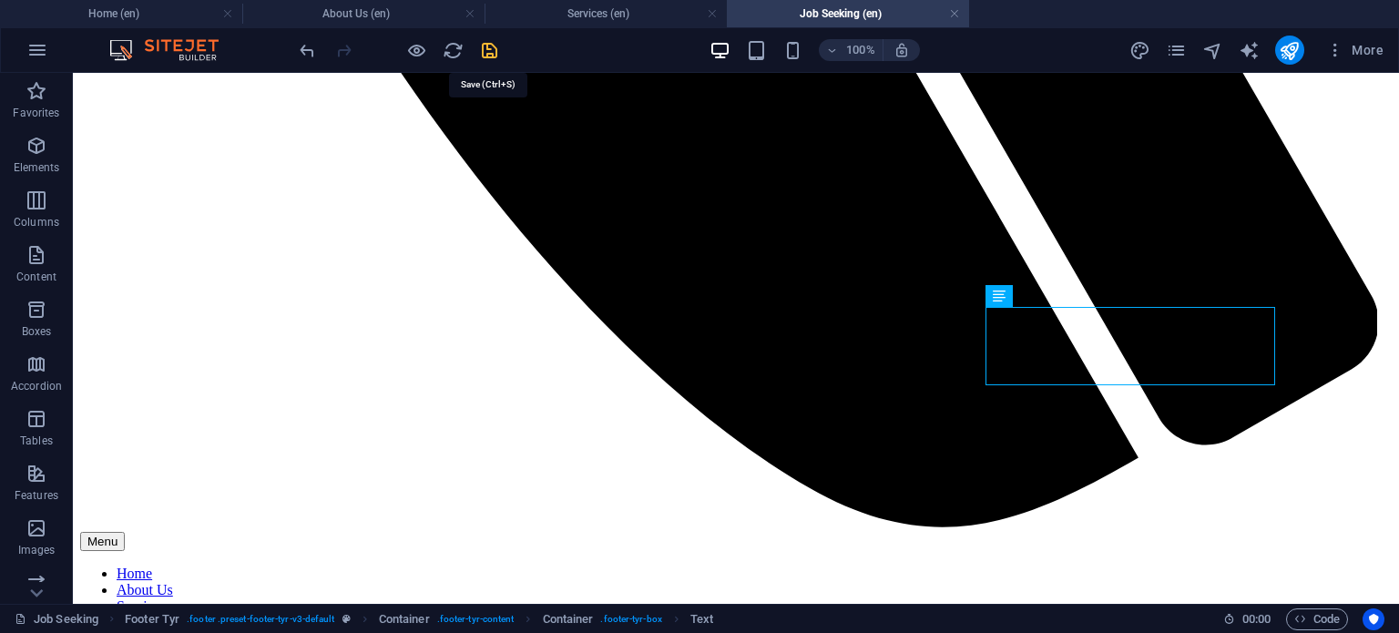
click at [494, 40] on icon "save" at bounding box center [489, 50] width 21 height 21
checkbox input "false"
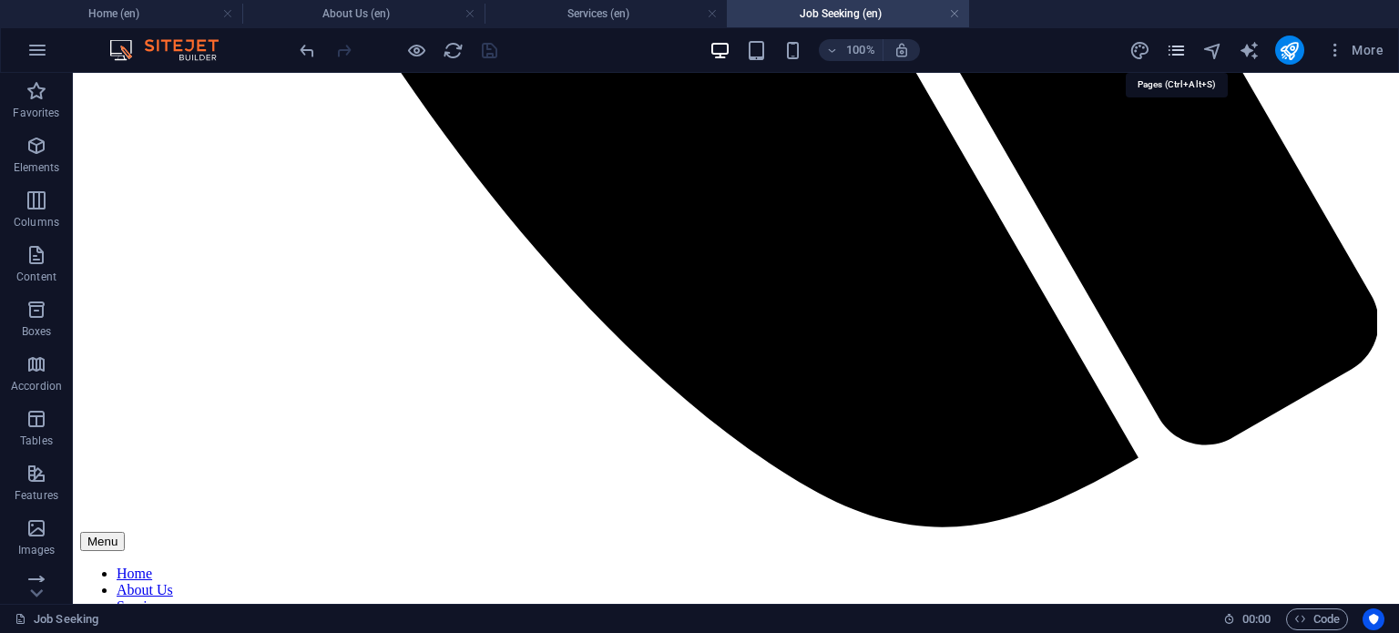
click at [1175, 49] on icon "pages" at bounding box center [1176, 50] width 21 height 21
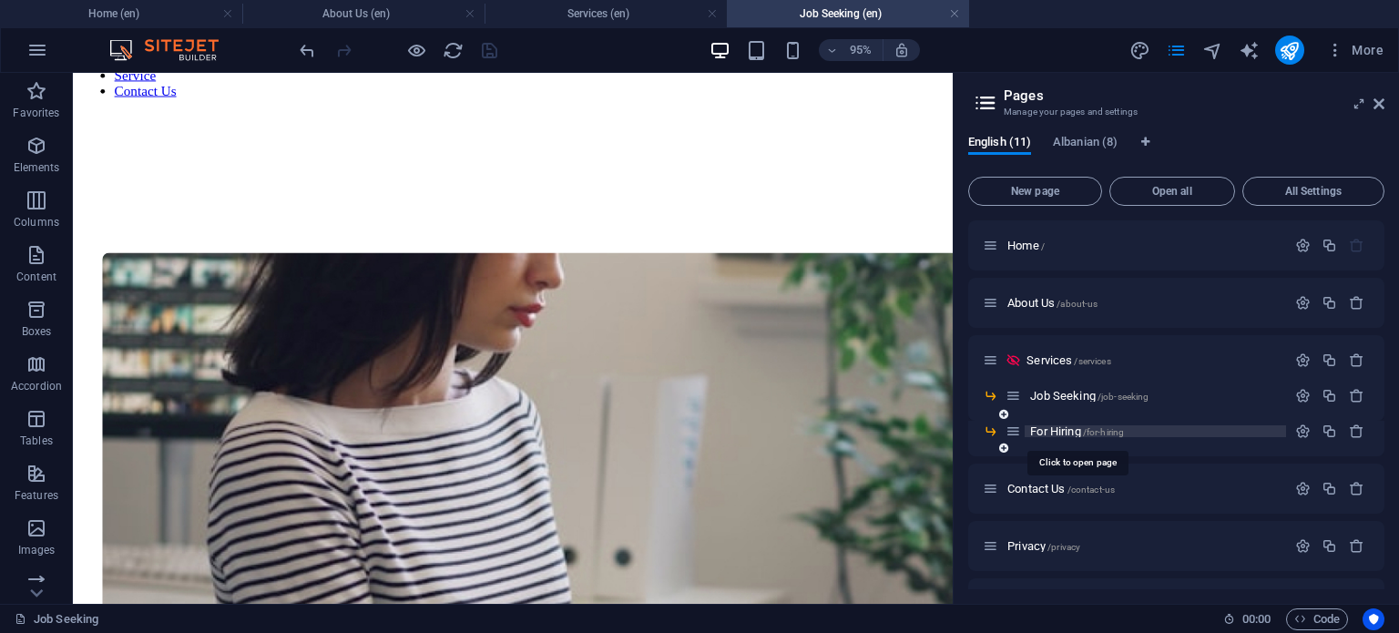
click at [1051, 428] on span "For Hiring /for-hiring" at bounding box center [1077, 431] width 94 height 14
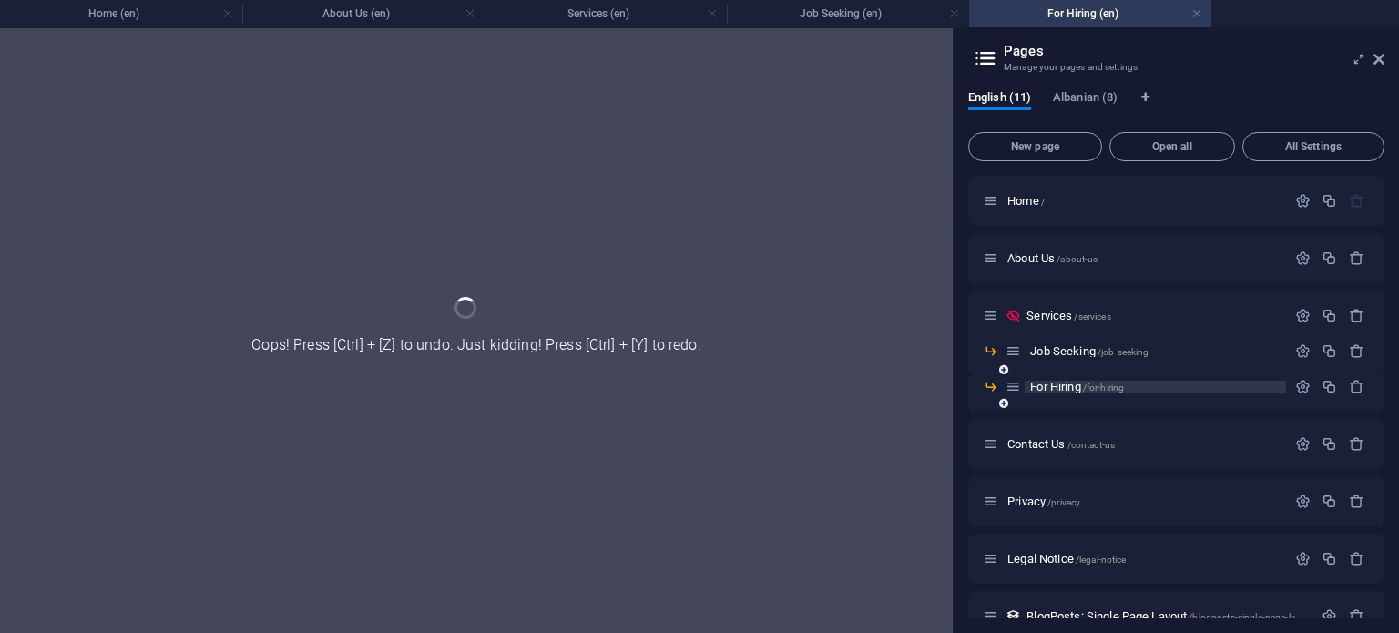
click at [1051, 428] on div "Contact Us /contact-us" at bounding box center [1176, 444] width 416 height 50
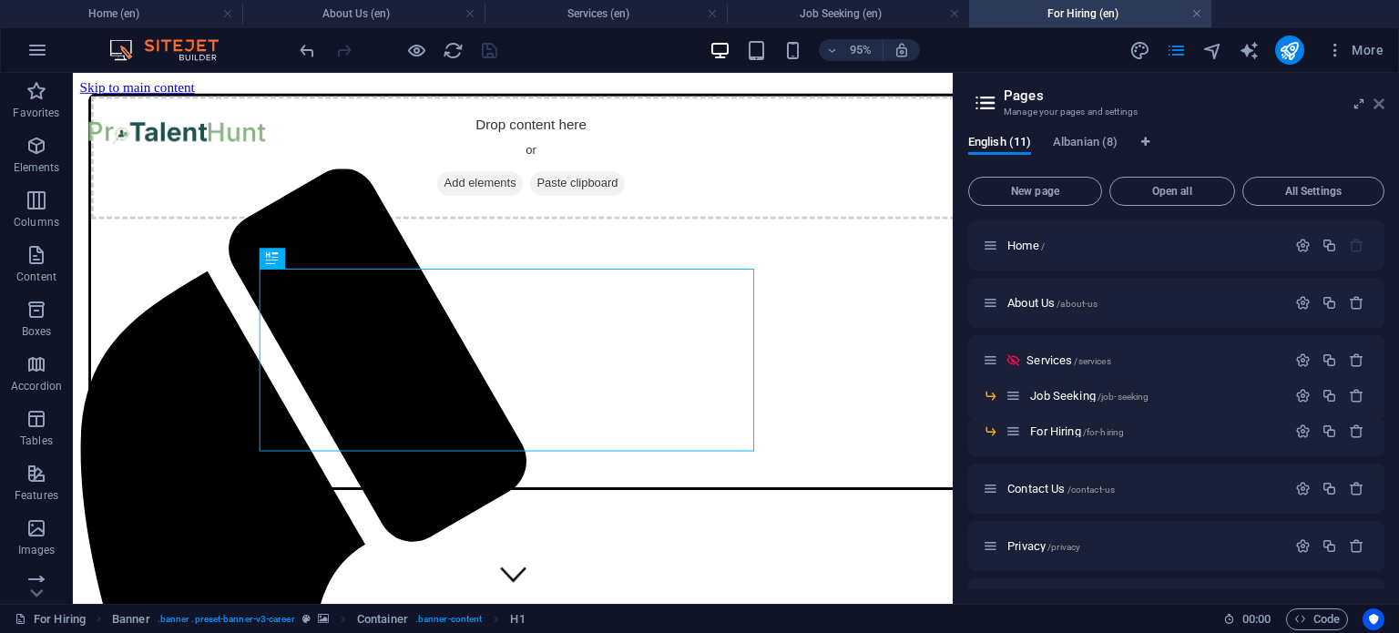
click at [1377, 101] on icon at bounding box center [1378, 104] width 11 height 15
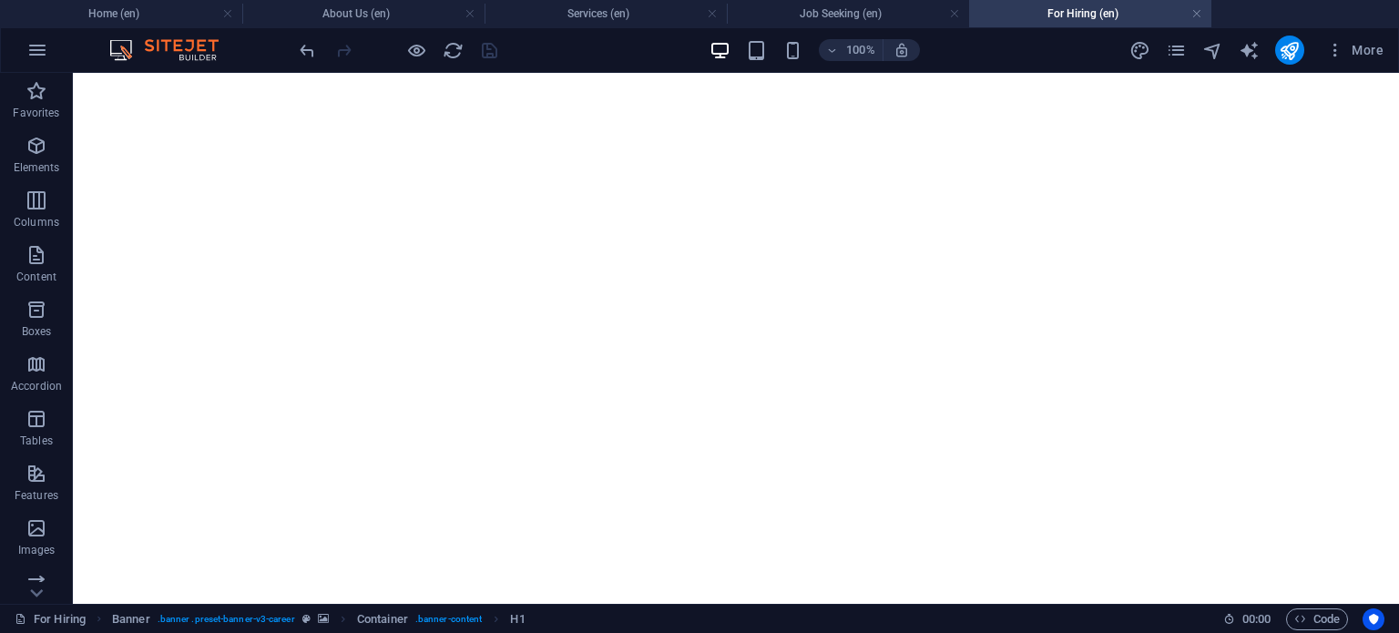
scroll to position [2076, 0]
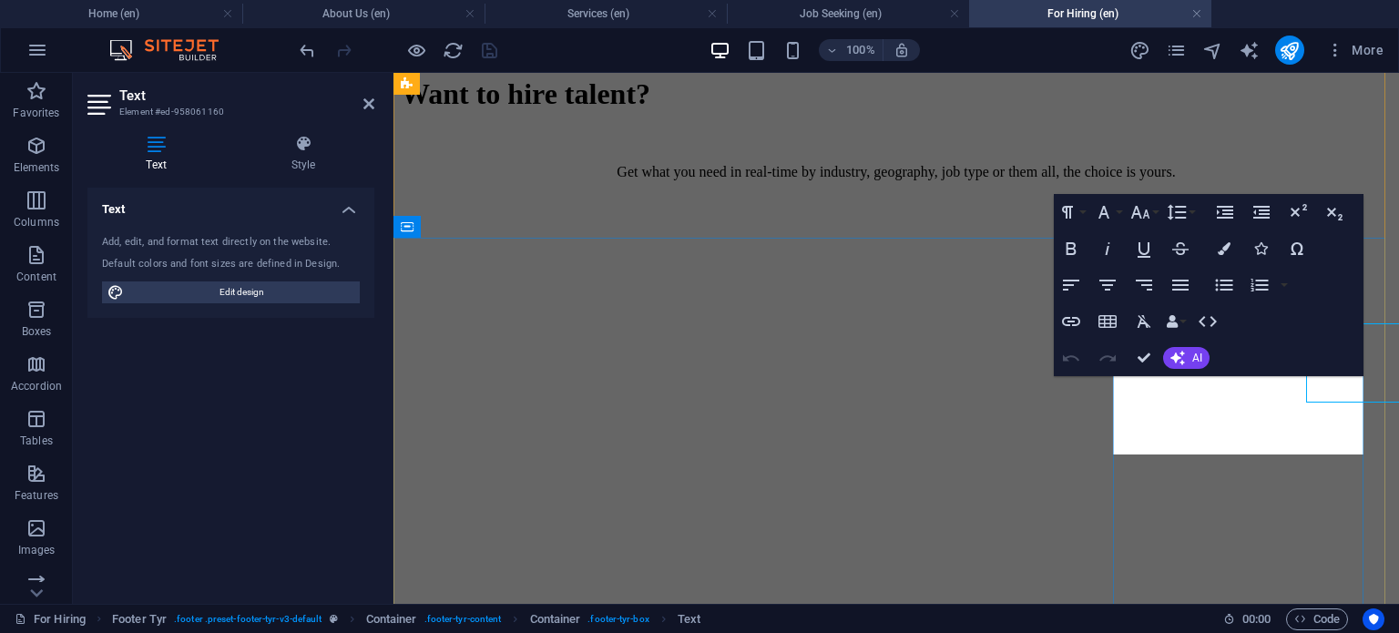
scroll to position [2128, 0]
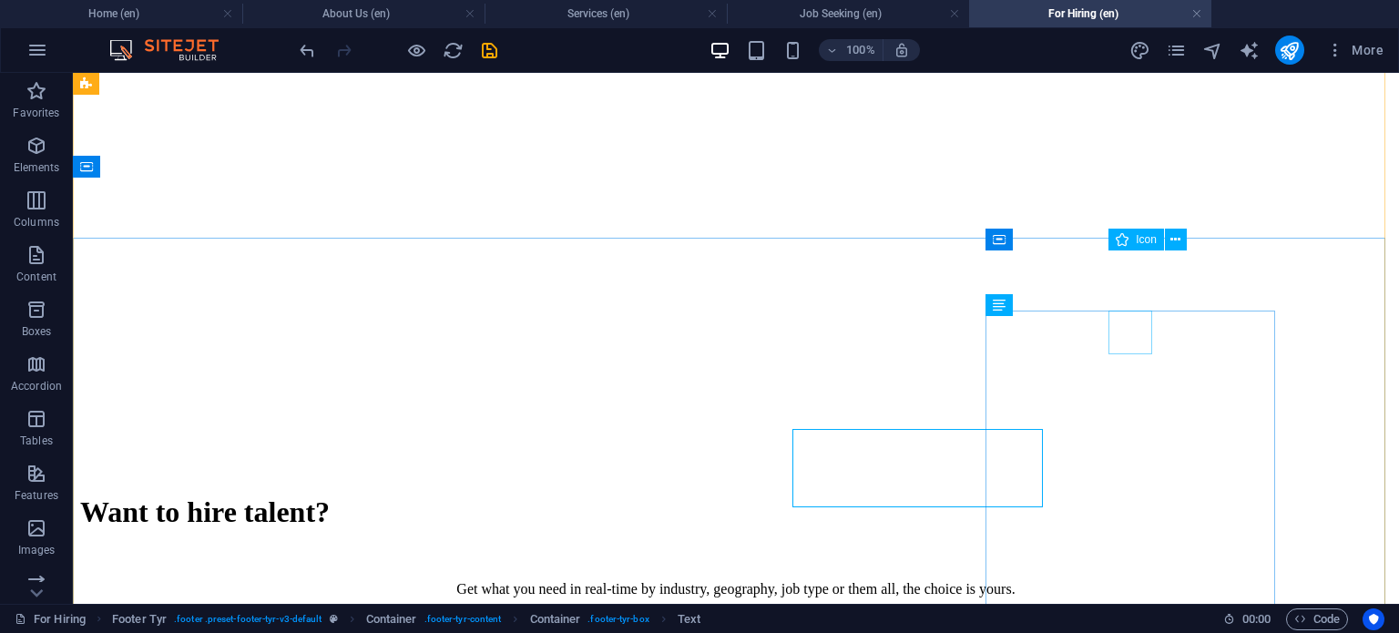
scroll to position [2076, 0]
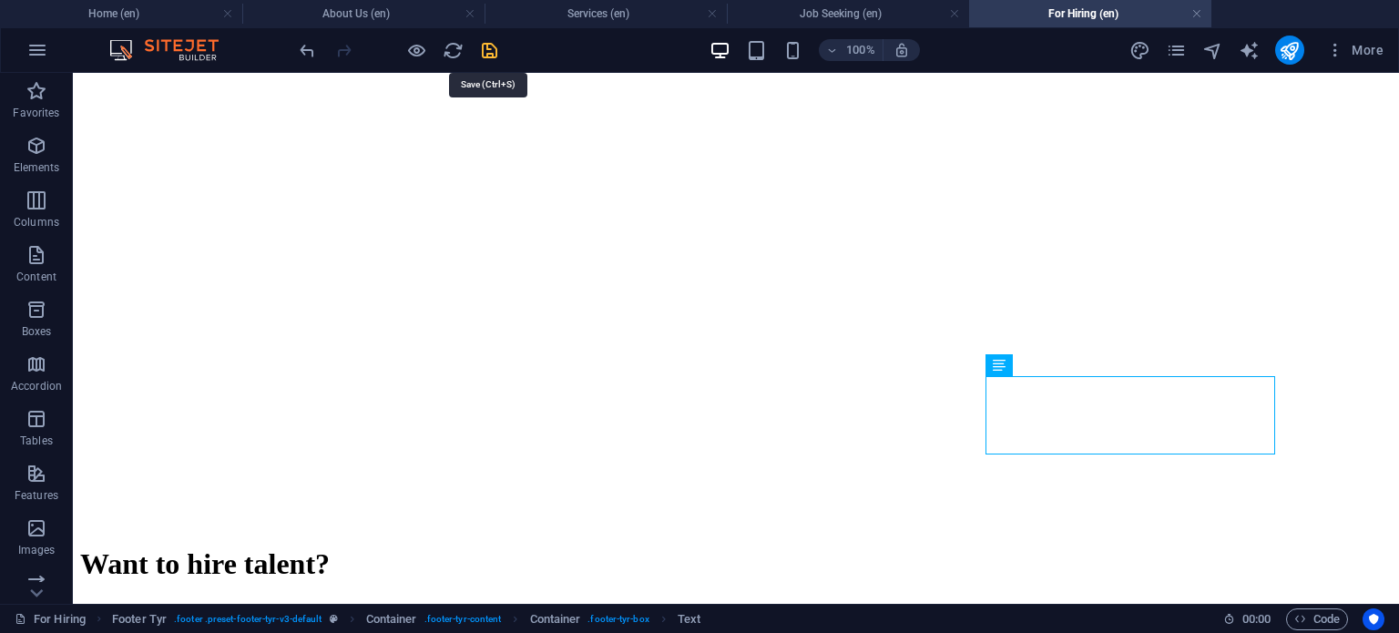
click at [490, 52] on icon "save" at bounding box center [489, 50] width 21 height 21
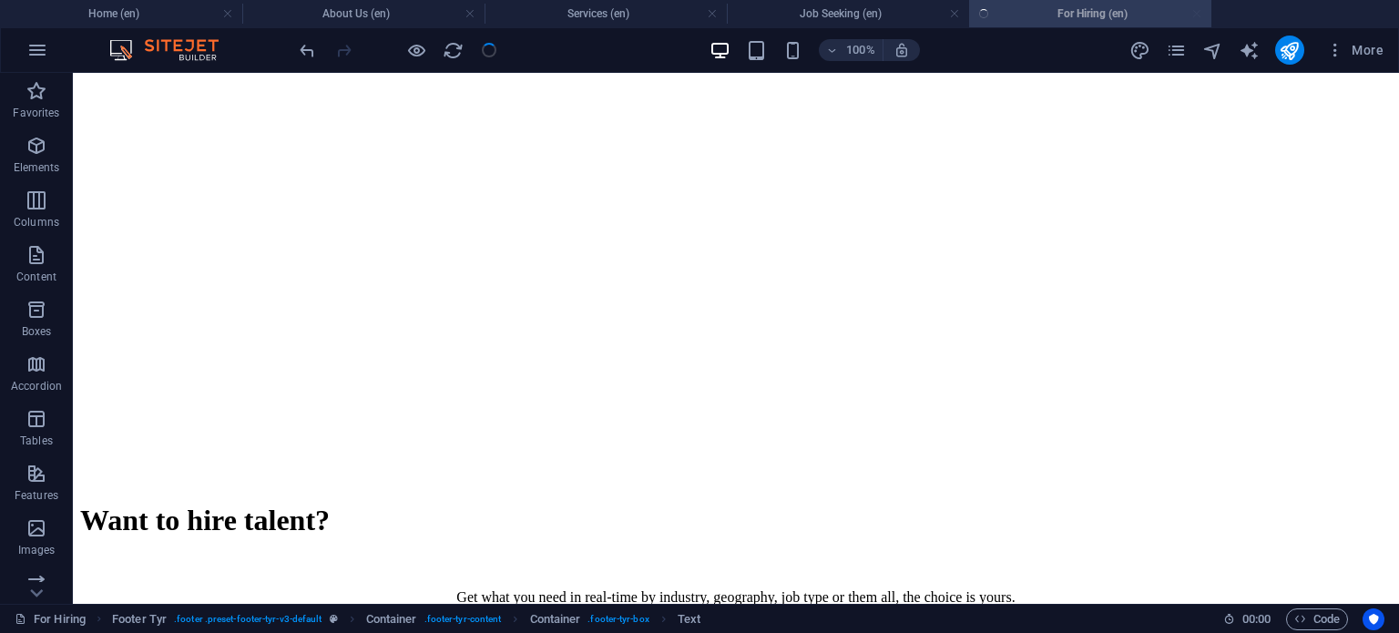
checkbox input "false"
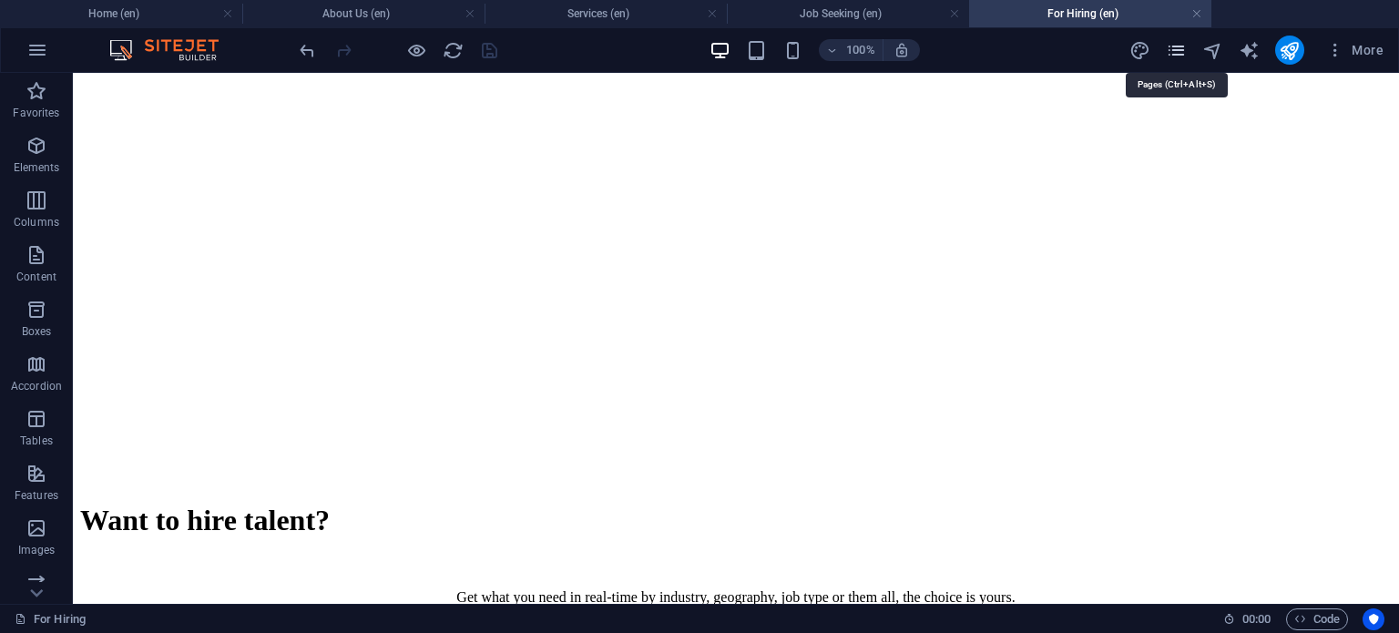
click at [1167, 46] on icon "pages" at bounding box center [1176, 50] width 21 height 21
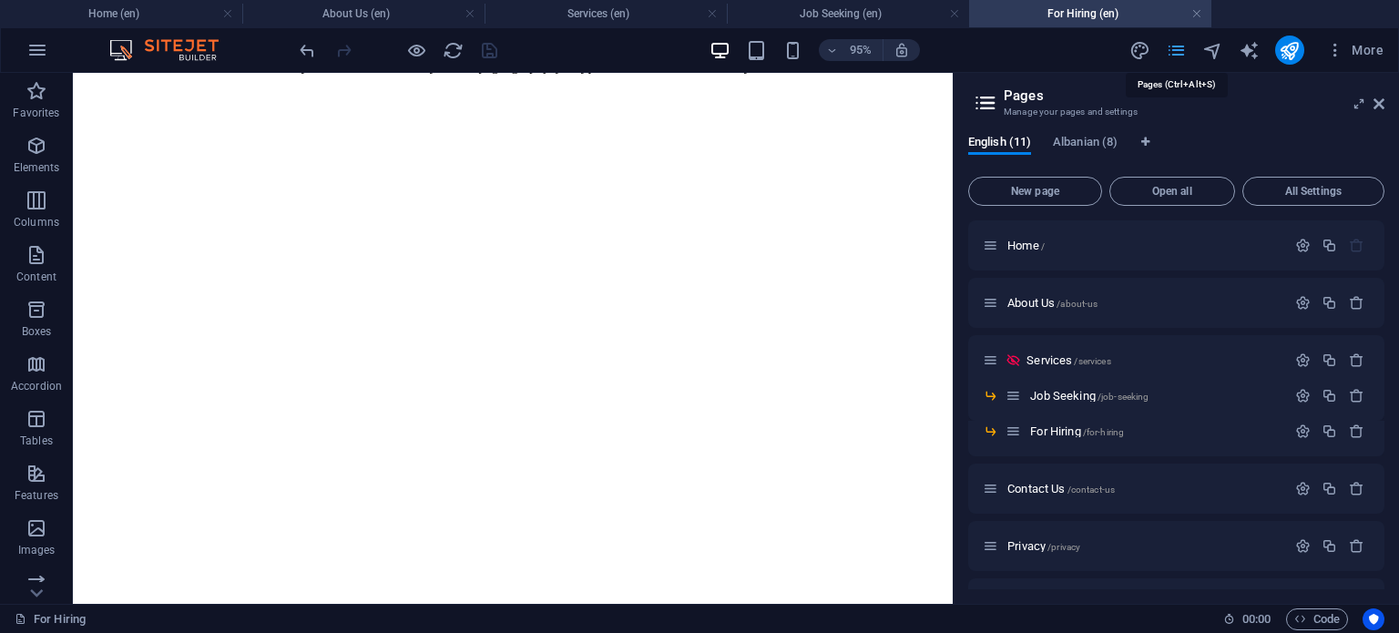
scroll to position [2203, 0]
click at [1064, 490] on span "Contact Us /contact-us" at bounding box center [1060, 489] width 107 height 14
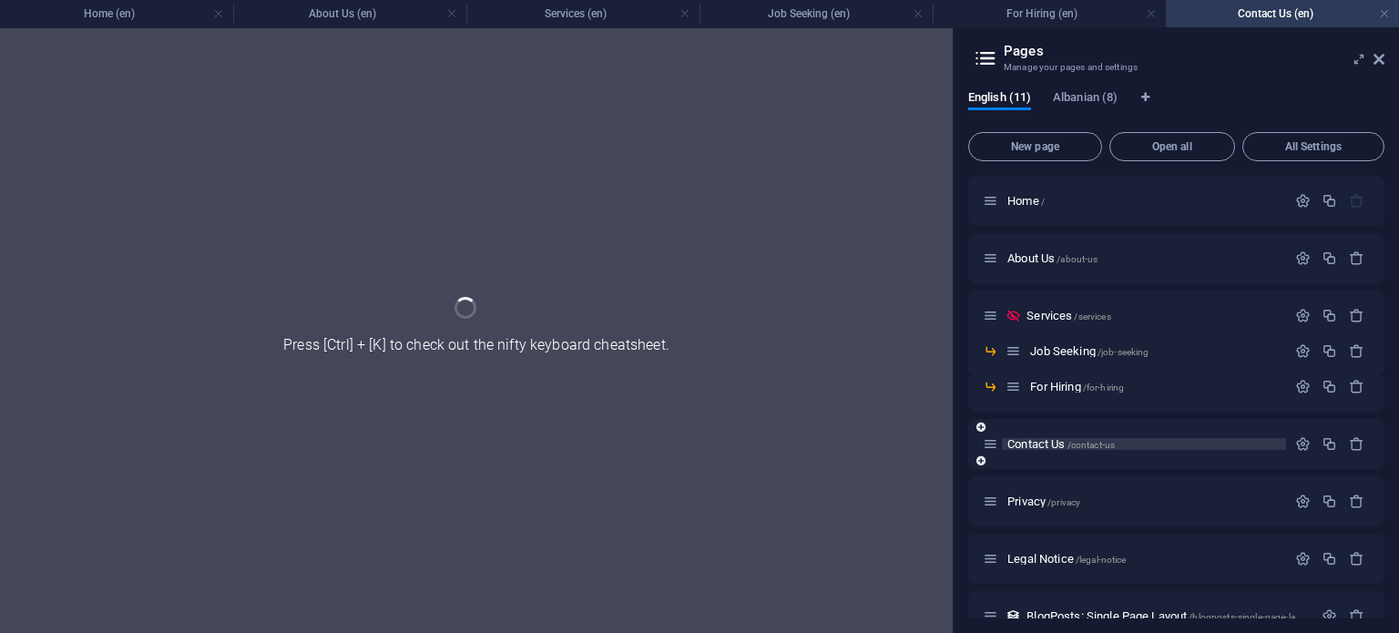
click at [1064, 491] on div "Privacy /privacy" at bounding box center [1134, 501] width 303 height 21
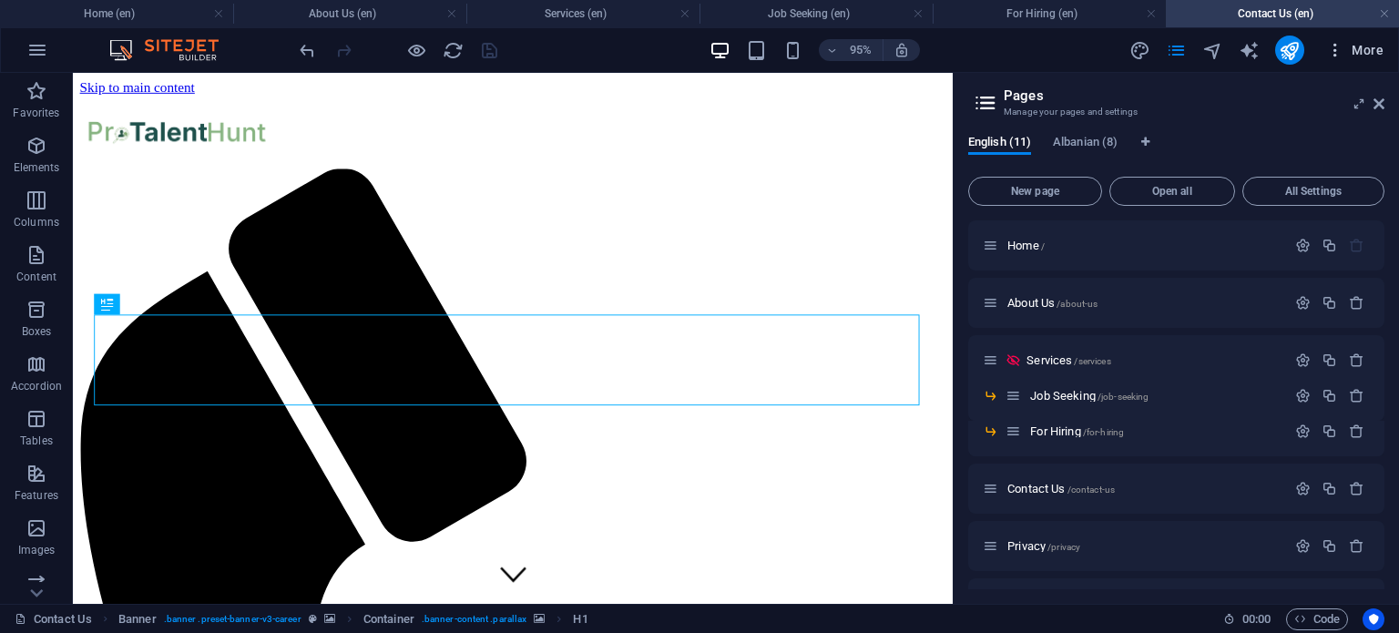
scroll to position [0, 0]
click at [1380, 99] on icon at bounding box center [1378, 104] width 11 height 15
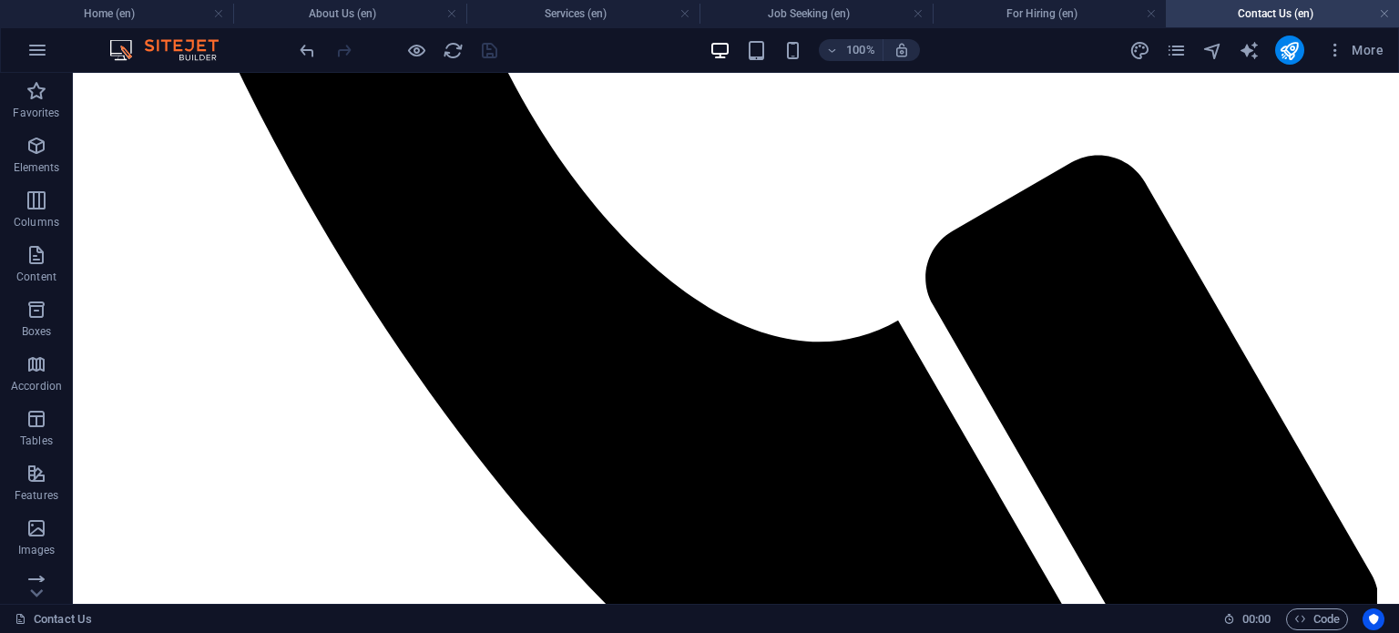
scroll to position [994, 0]
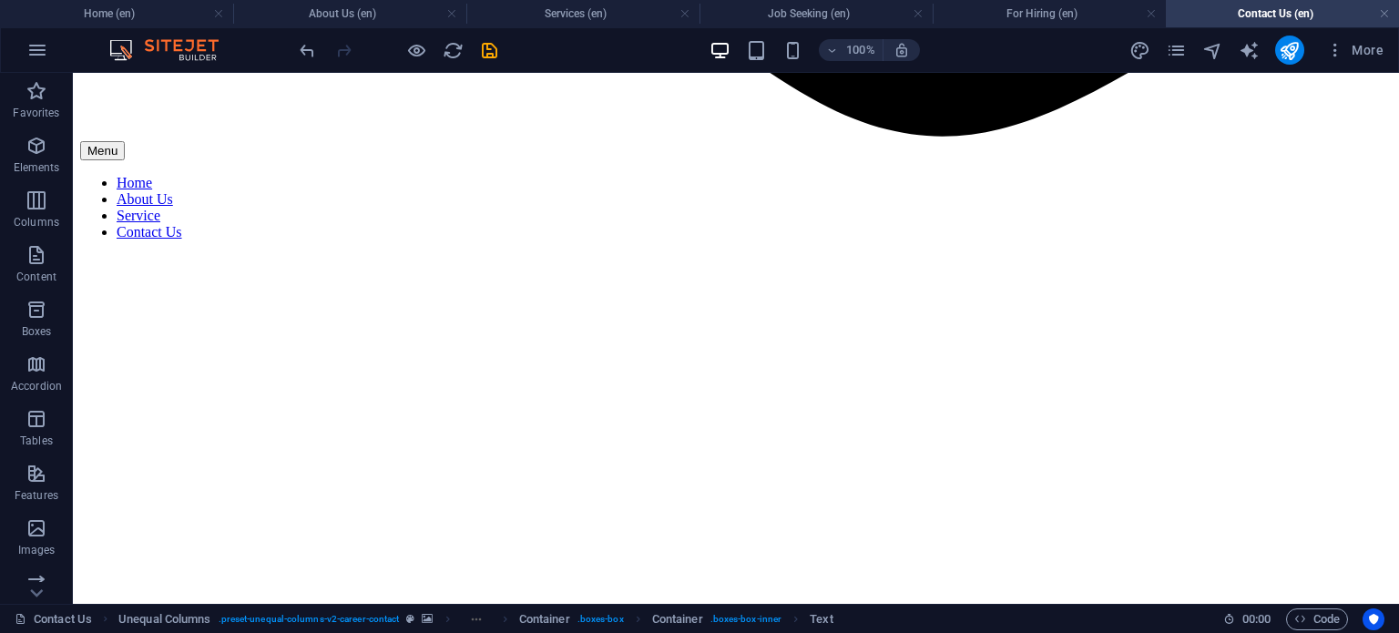
scroll to position [1779, 0]
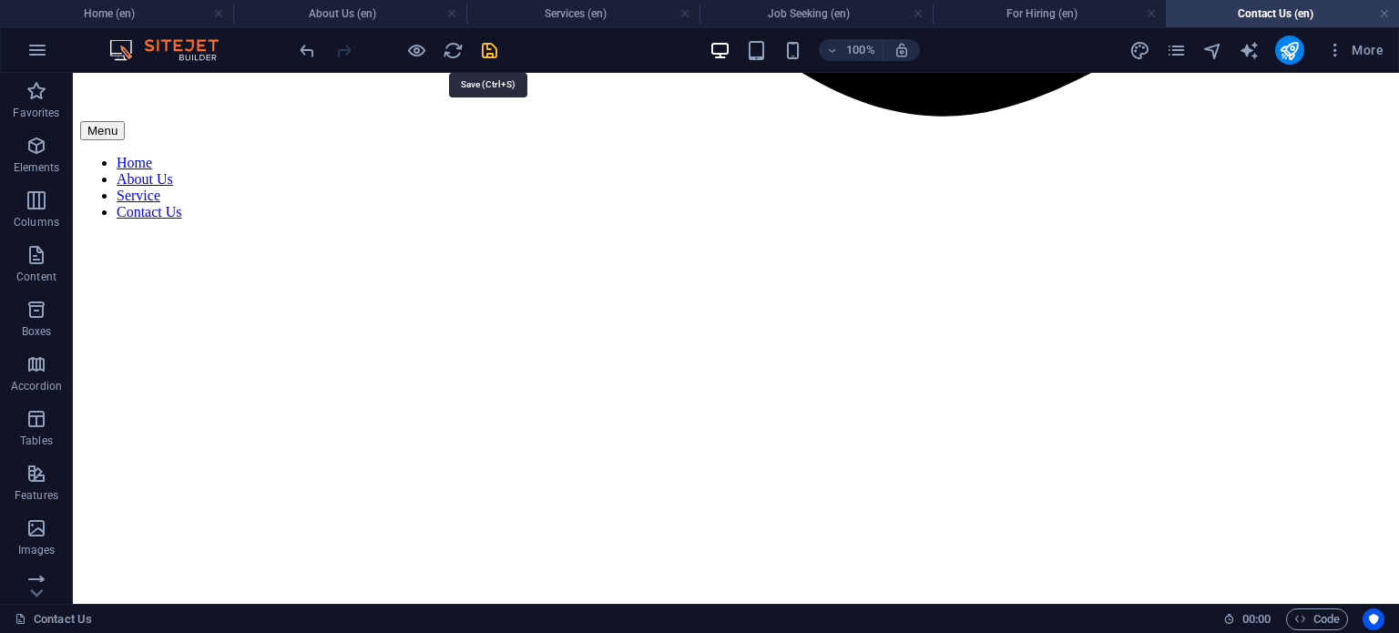
click at [481, 54] on icon "save" at bounding box center [489, 50] width 21 height 21
checkbox input "false"
click at [1187, 56] on icon "pages" at bounding box center [1176, 50] width 21 height 21
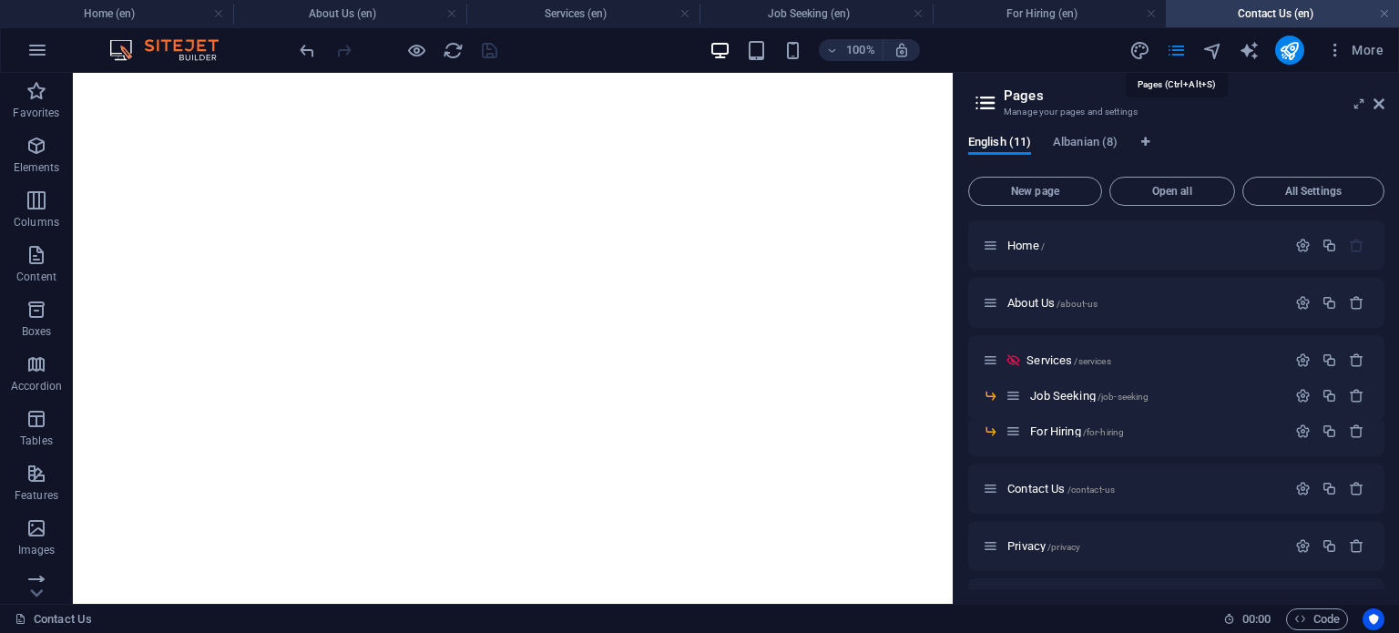
scroll to position [1803, 0]
click at [1036, 545] on span "Privacy /privacy" at bounding box center [1043, 546] width 73 height 14
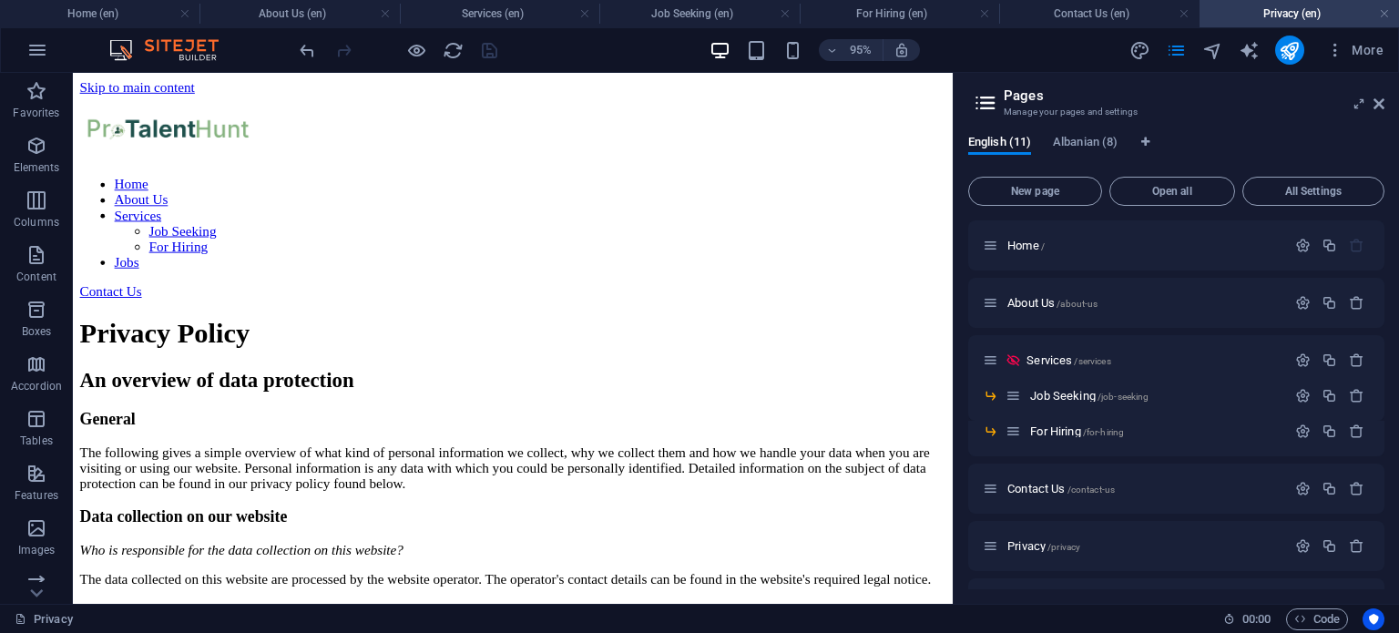
scroll to position [0, 0]
drag, startPoint x: 1385, startPoint y: 316, endPoint x: 1390, endPoint y: 442, distance: 125.8
click at [1390, 442] on div "English (11) Albanian (8) New page Open all All Settings Home / About Us /about…" at bounding box center [1175, 362] width 445 height 484
drag, startPoint x: 1386, startPoint y: 447, endPoint x: 1388, endPoint y: 505, distance: 57.4
click at [1388, 505] on div "English (11) Albanian (8) New page Open all All Settings Home / About Us /about…" at bounding box center [1175, 362] width 445 height 484
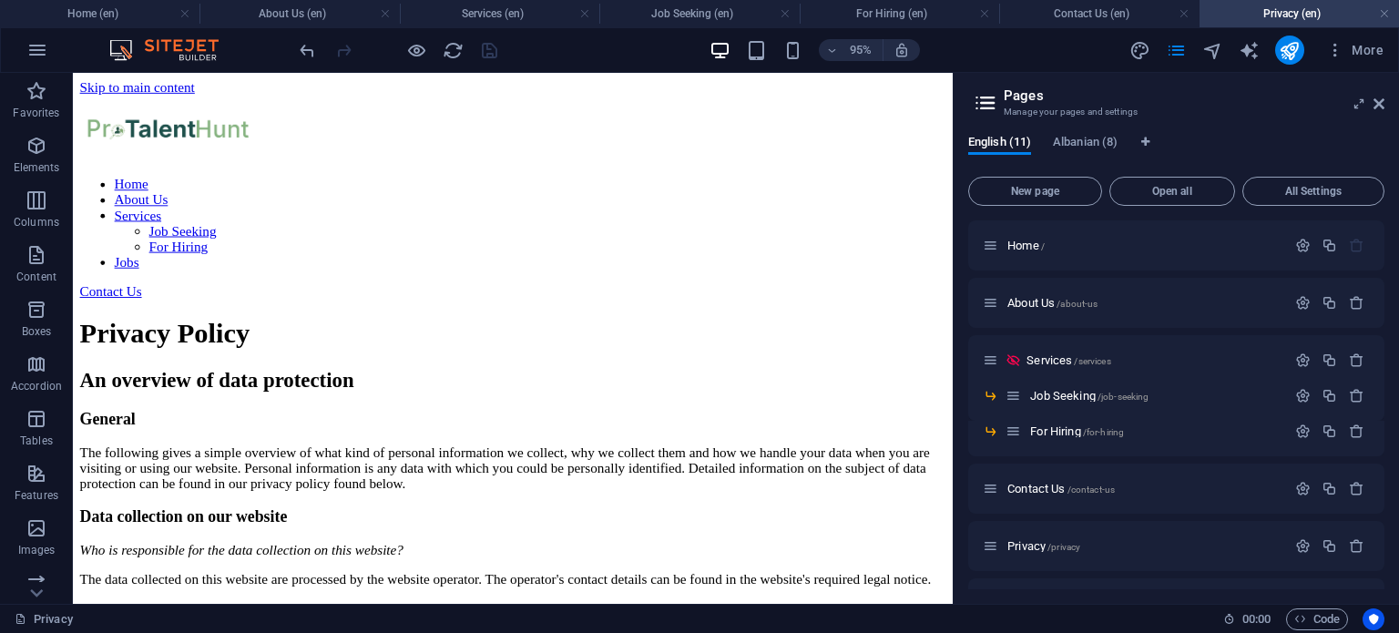
click at [1388, 506] on div "English (11) Albanian (8) New page Open all All Settings Home / About Us /about…" at bounding box center [1175, 362] width 445 height 484
drag, startPoint x: 1388, startPoint y: 506, endPoint x: 1383, endPoint y: 435, distance: 71.2
click at [1383, 435] on div "English (11) Albanian (8) New page Open all All Settings Home / About Us /about…" at bounding box center [1175, 362] width 445 height 484
click at [1383, 435] on div "Home / About Us /about-us Services /services Job Seeking /job-seeking For Hirin…" at bounding box center [1176, 404] width 416 height 369
drag, startPoint x: 1383, startPoint y: 435, endPoint x: 1381, endPoint y: 463, distance: 27.5
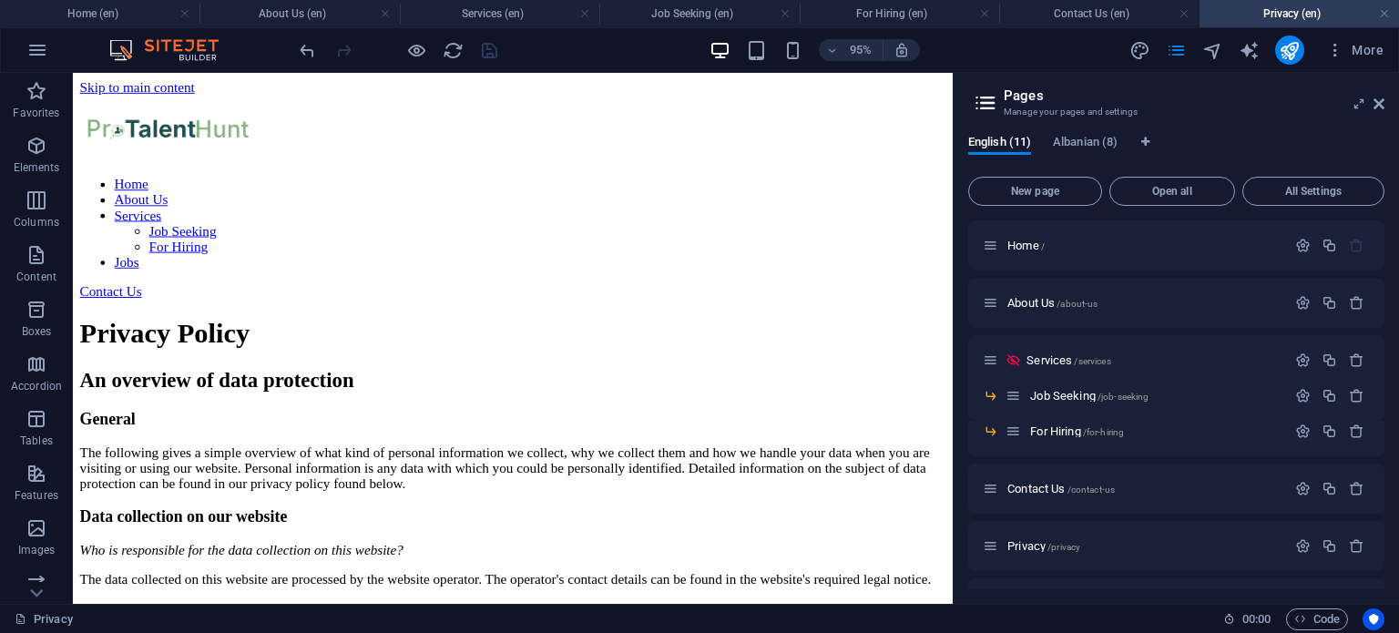
click at [1381, 463] on div "Home / About Us /about-us Services /services Job Seeking /job-seeking For Hirin…" at bounding box center [1176, 404] width 416 height 369
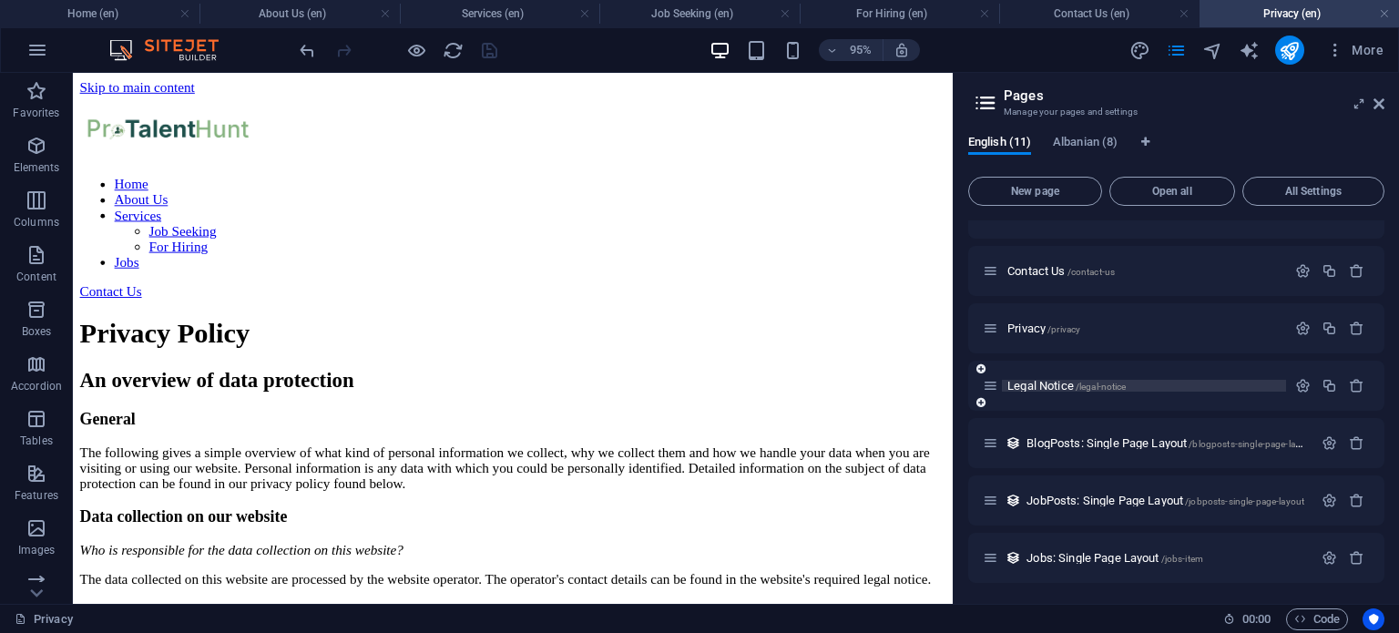
click at [1084, 382] on span "/legal-notice" at bounding box center [1101, 387] width 51 height 10
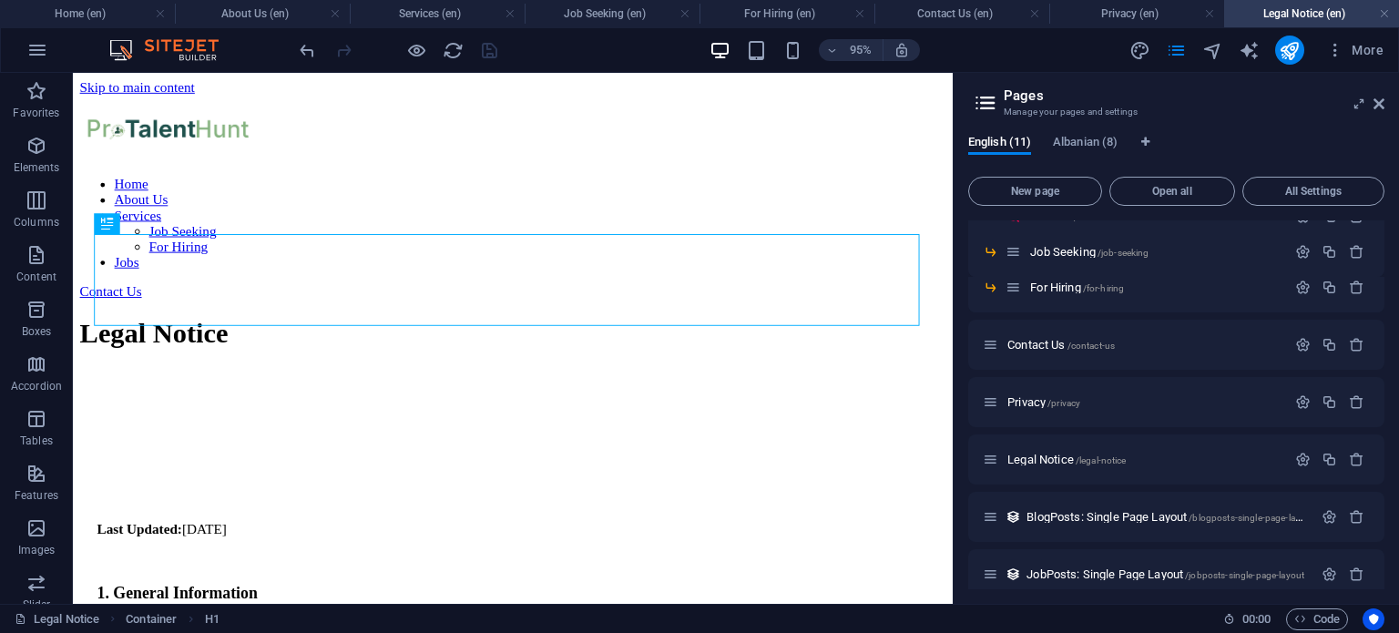
scroll to position [0, 0]
click at [1381, 105] on icon at bounding box center [1378, 104] width 11 height 15
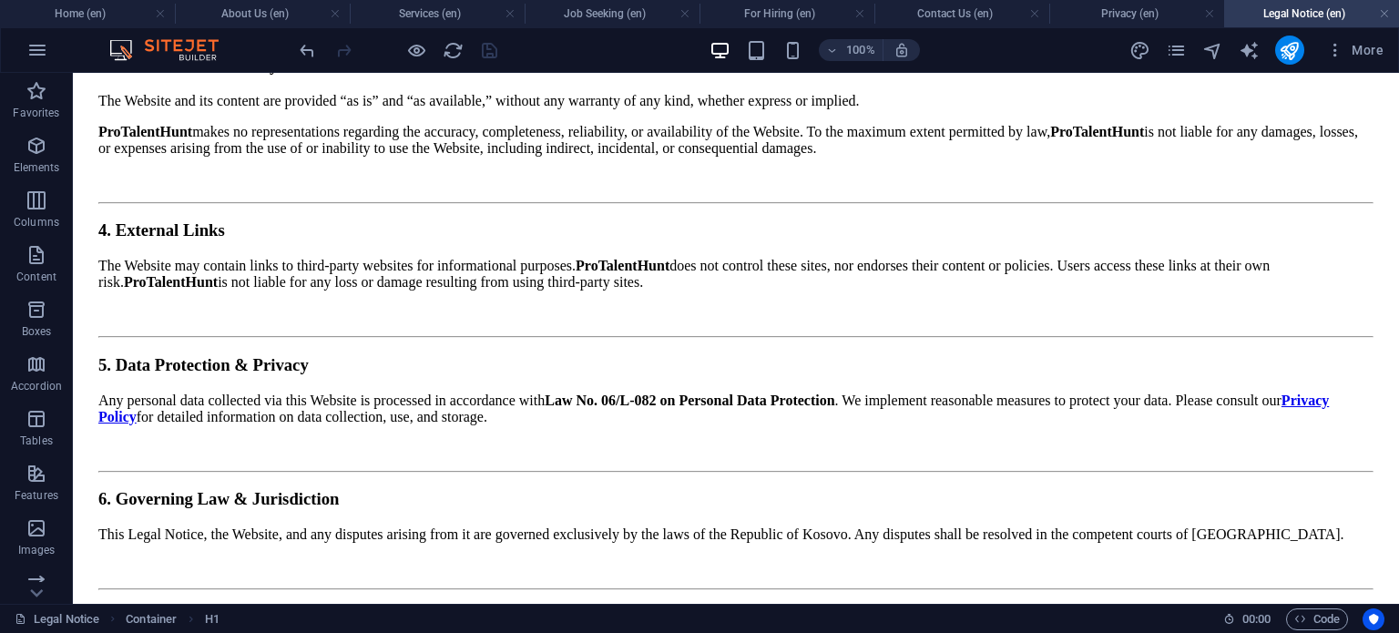
scroll to position [909, 0]
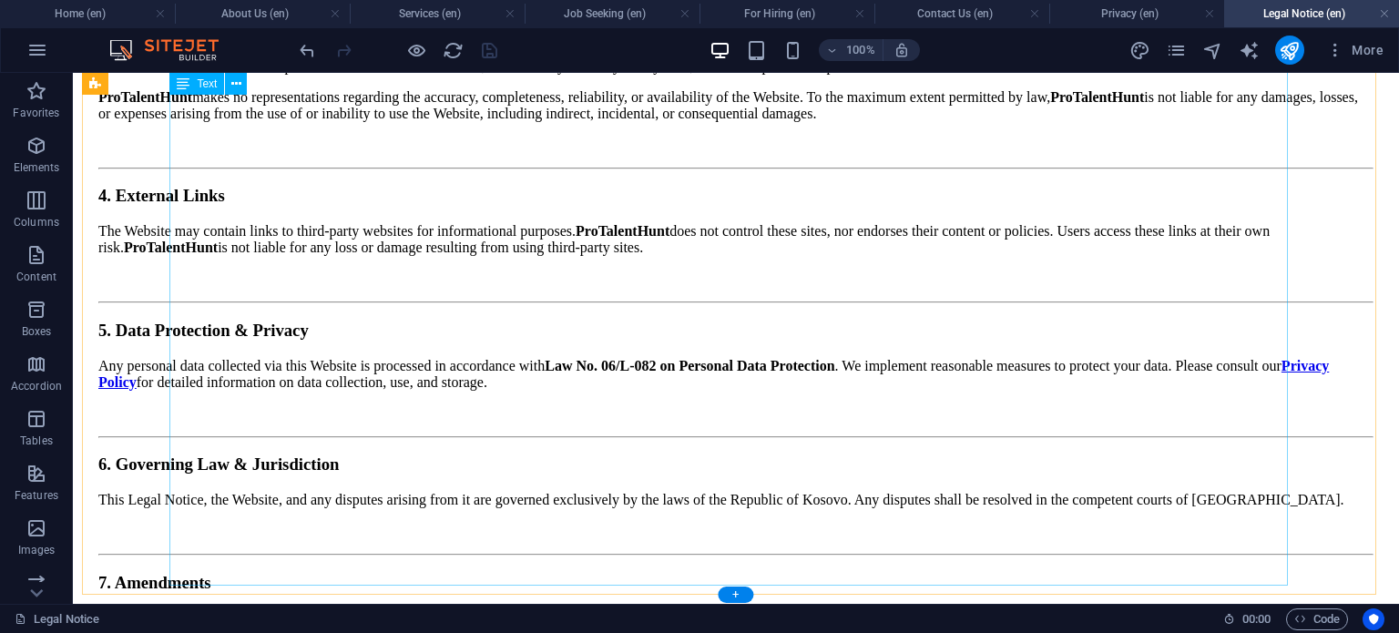
click at [331, 543] on div "Last Updated: [DATE] 1. General Information This website, [DOMAIN_NAME] (“the W…" at bounding box center [735, 233] width 1275 height 1193
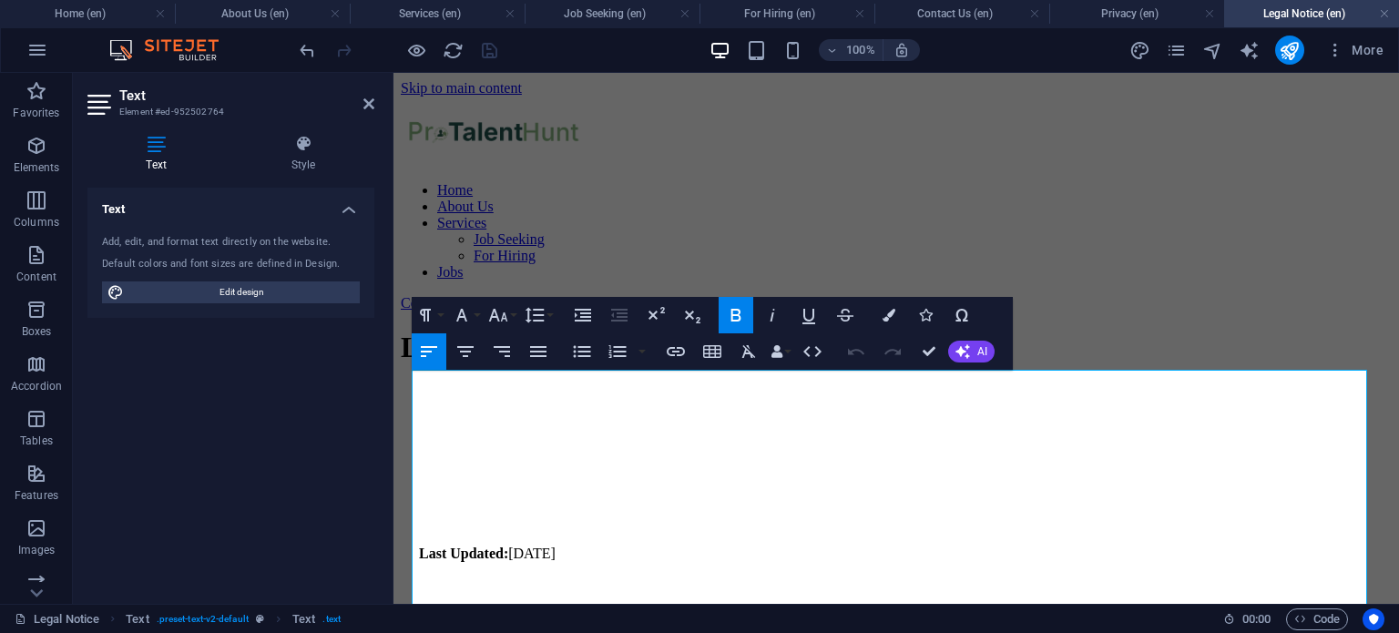
scroll to position [1014, 0]
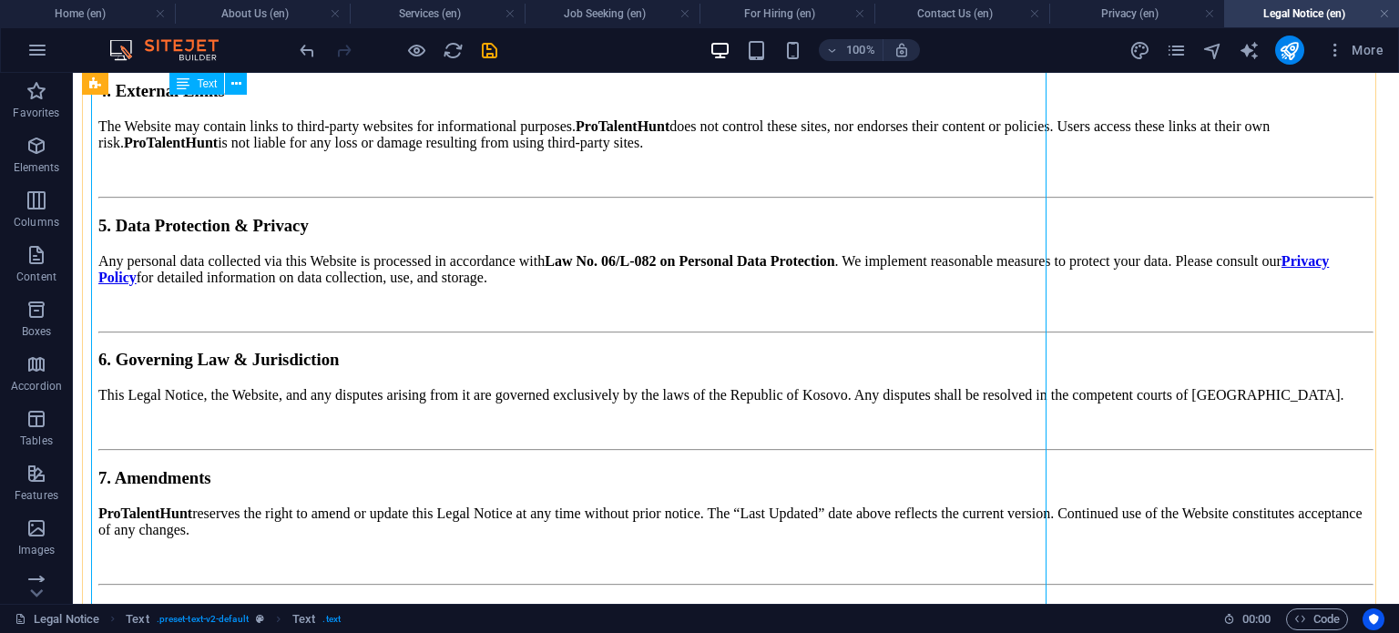
scroll to position [812, 0]
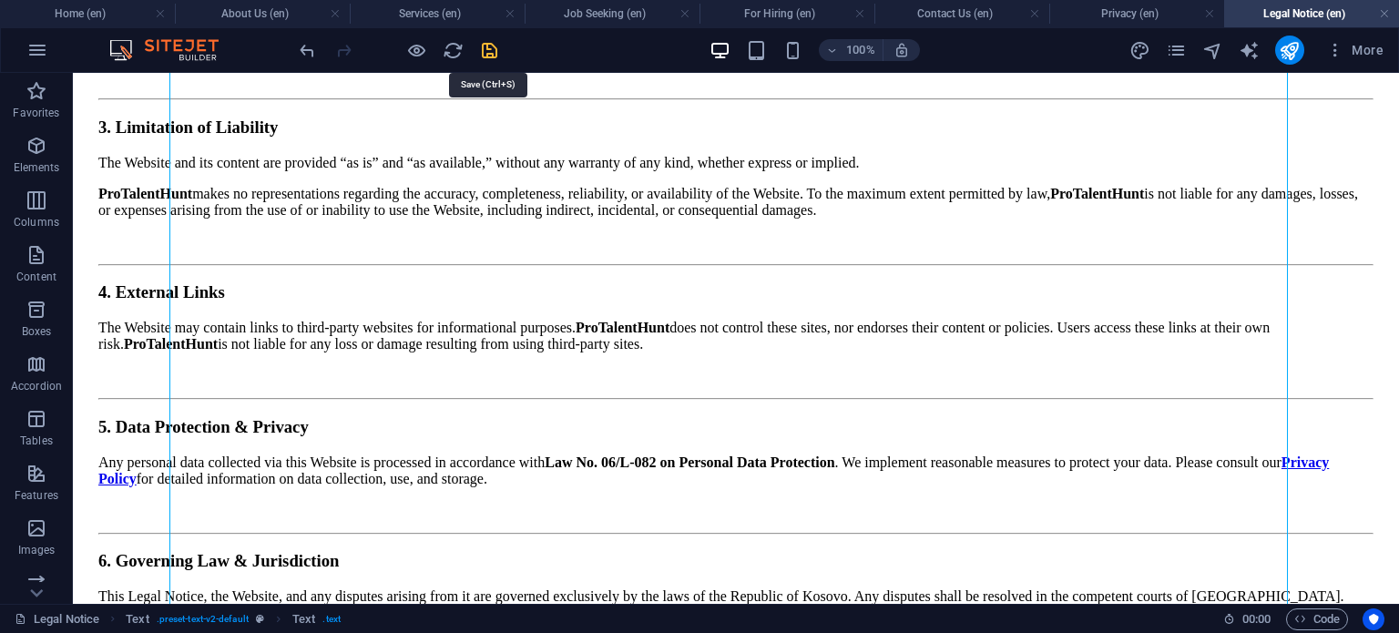
click at [489, 54] on icon "save" at bounding box center [489, 50] width 21 height 21
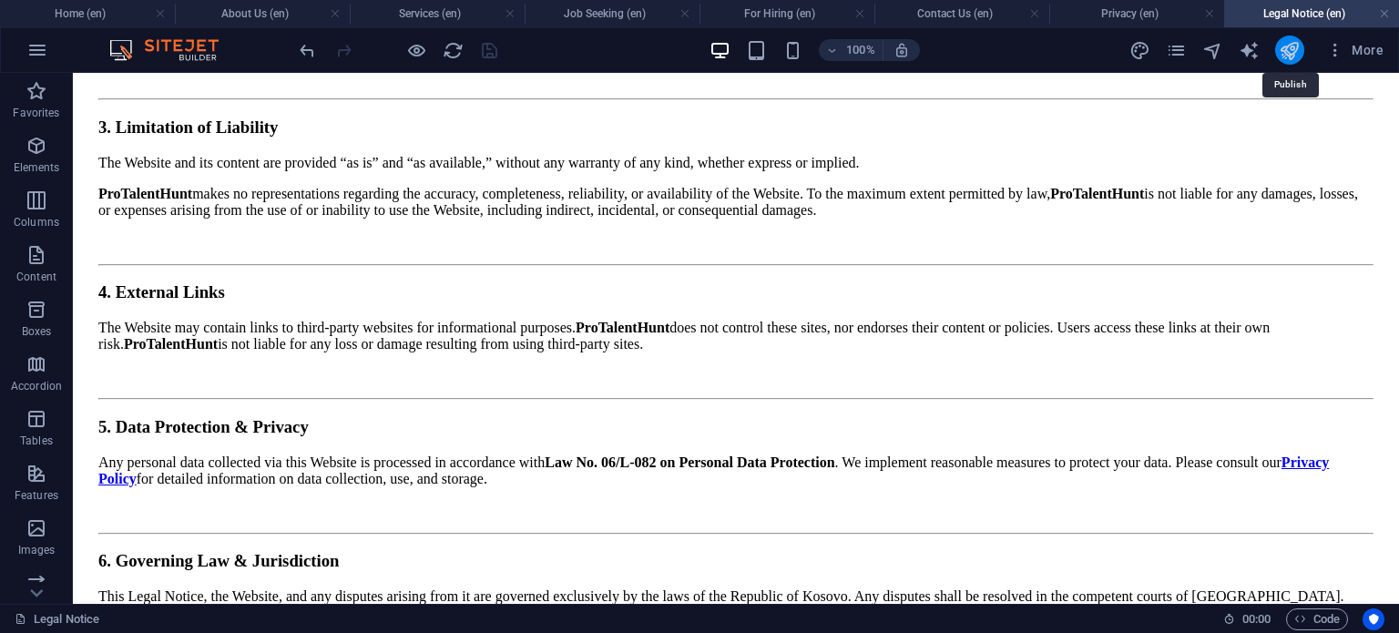
click at [1296, 54] on icon "publish" at bounding box center [1289, 50] width 21 height 21
